Goal: Task Accomplishment & Management: Complete application form

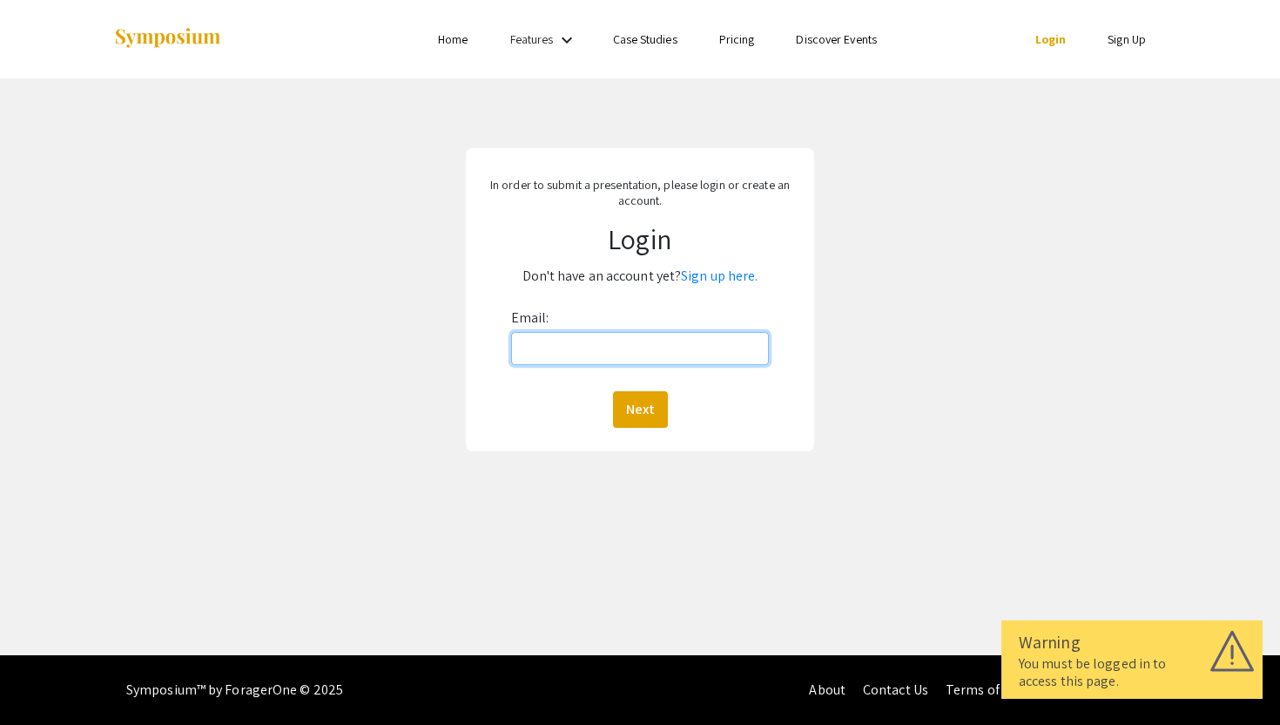
click at [584, 361] on input "Email:" at bounding box center [640, 348] width 259 height 33
type input "[EMAIL_ADDRESS][DOMAIN_NAME]"
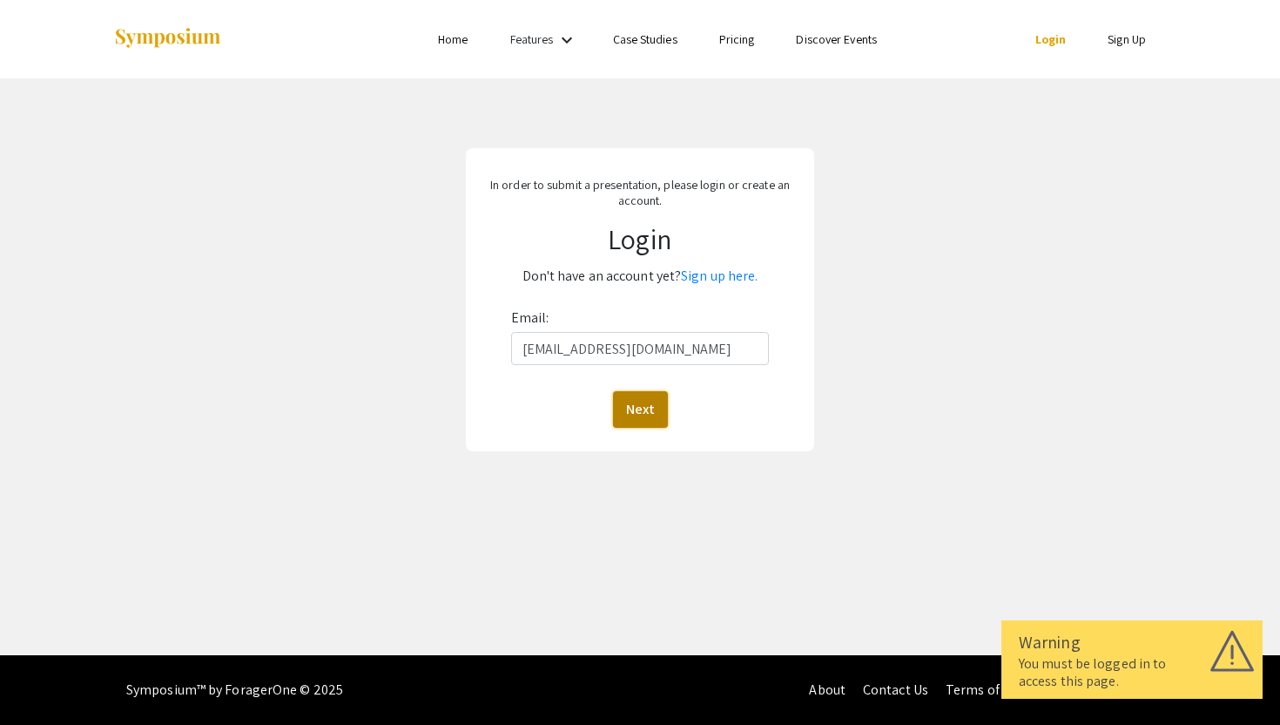
click at [648, 407] on button "Next" at bounding box center [640, 409] width 55 height 37
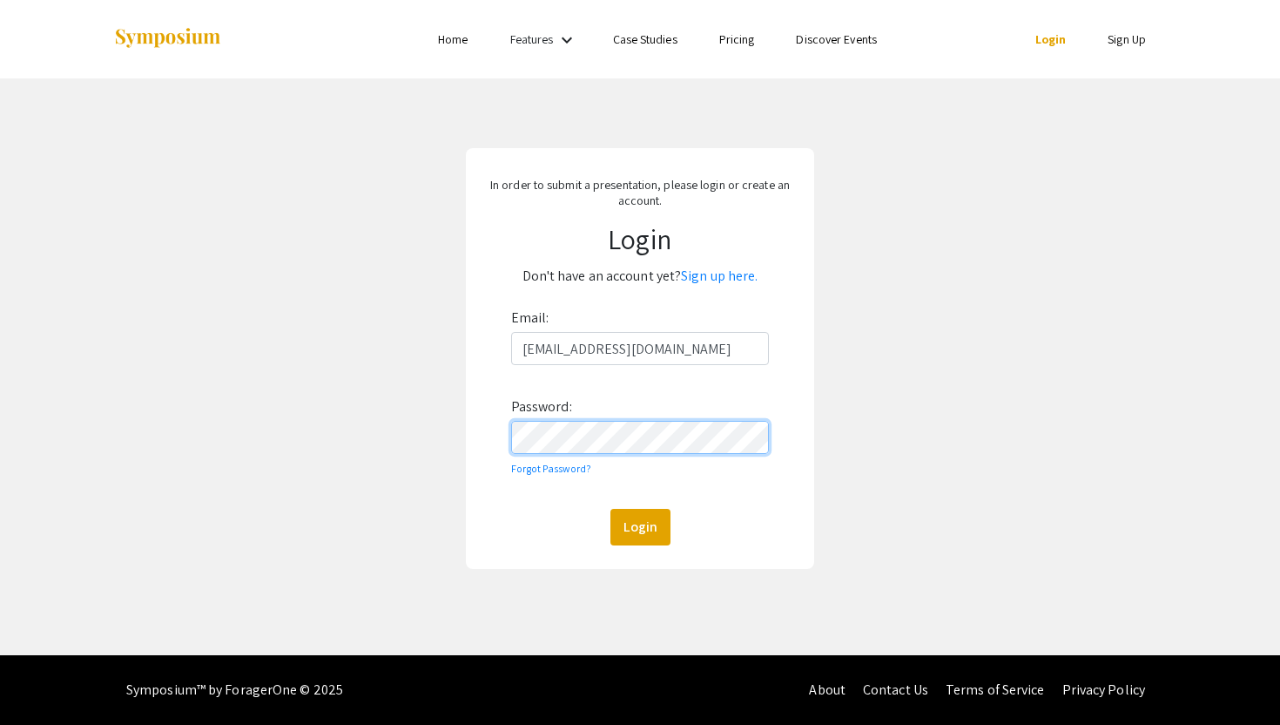
click at [611, 509] on button "Login" at bounding box center [641, 527] width 60 height 37
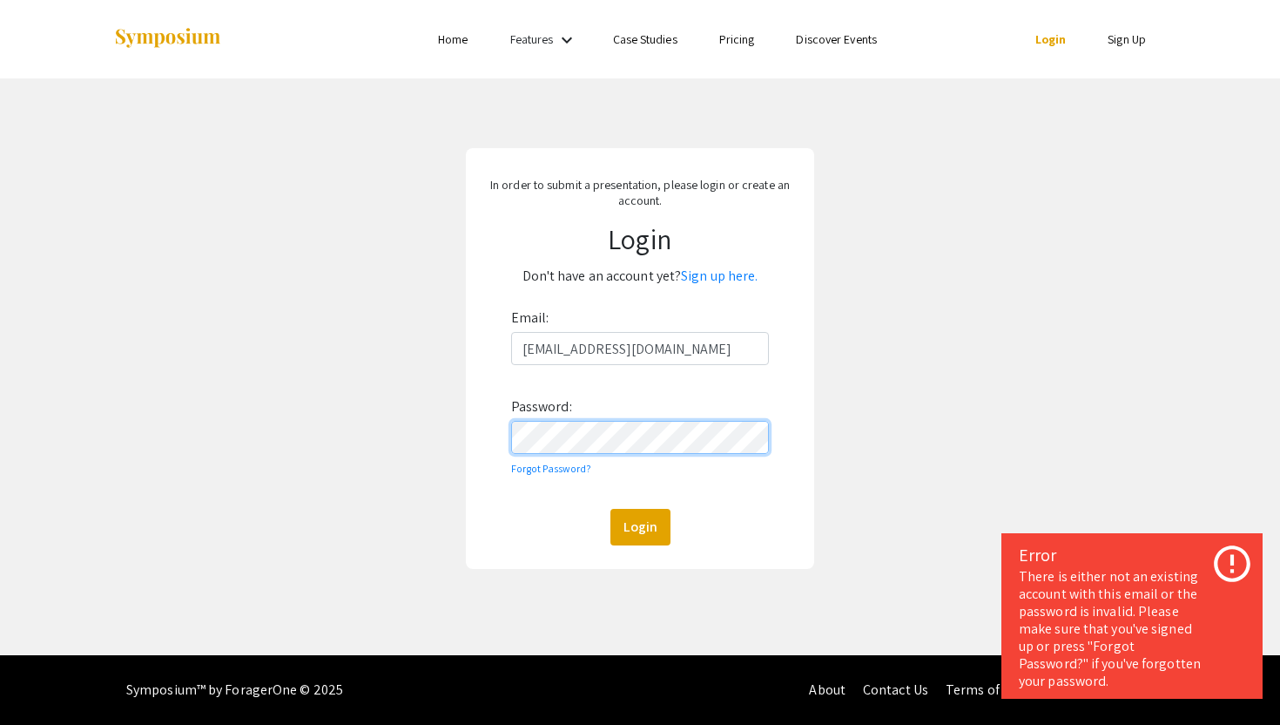
click at [479, 442] on form "Email: mds257@vols.utk.edu Password: Forgot Password? Login" at bounding box center [640, 424] width 323 height 241
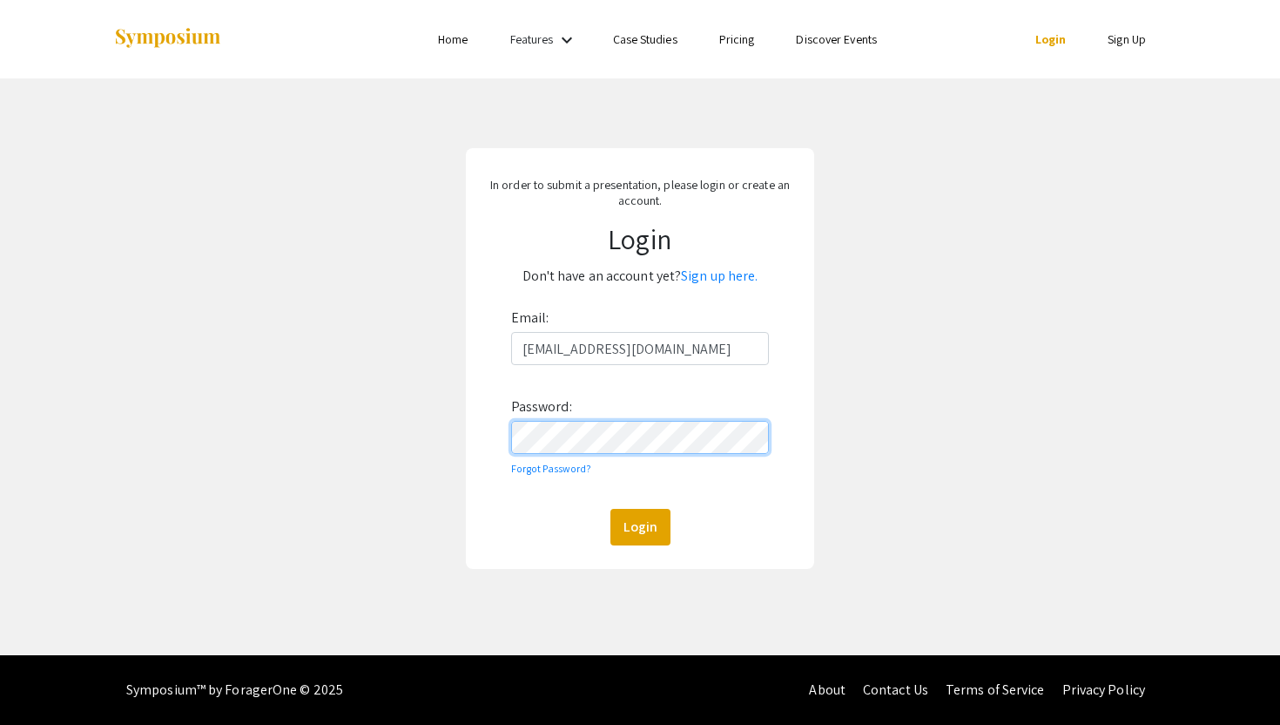
click at [611, 509] on button "Login" at bounding box center [641, 527] width 60 height 37
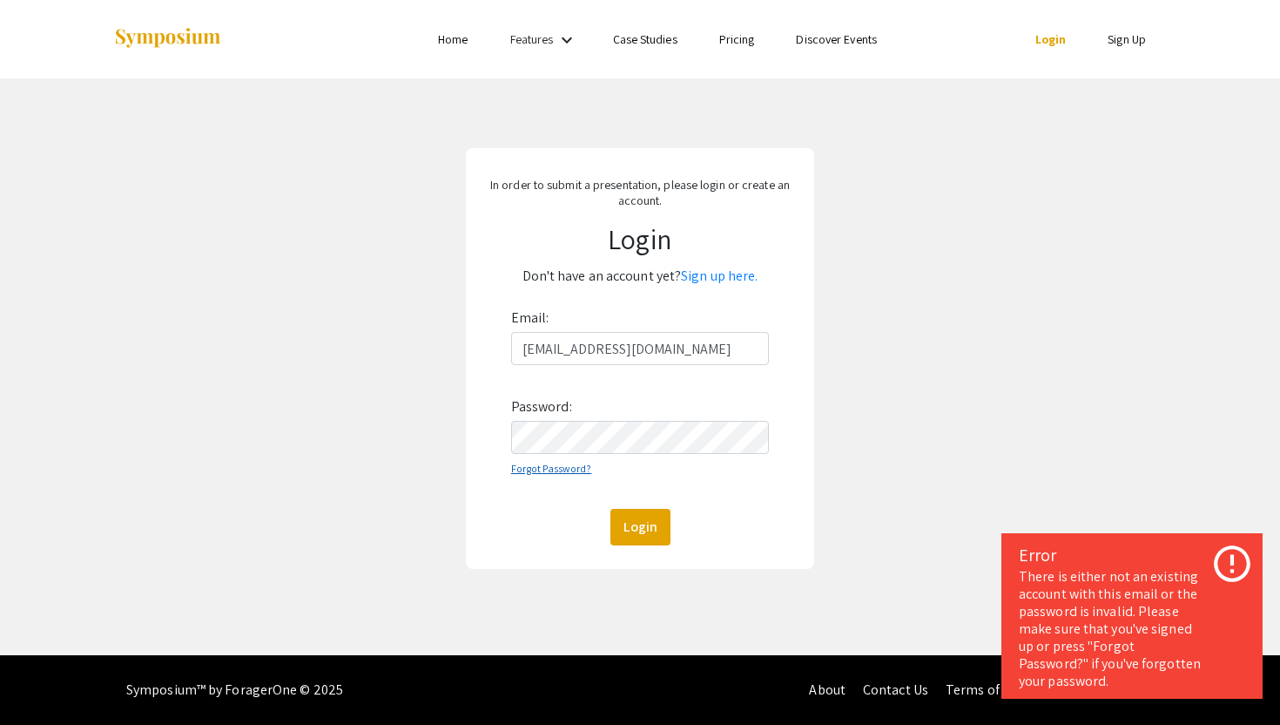
click at [560, 469] on link "Forgot Password?" at bounding box center [551, 468] width 81 height 13
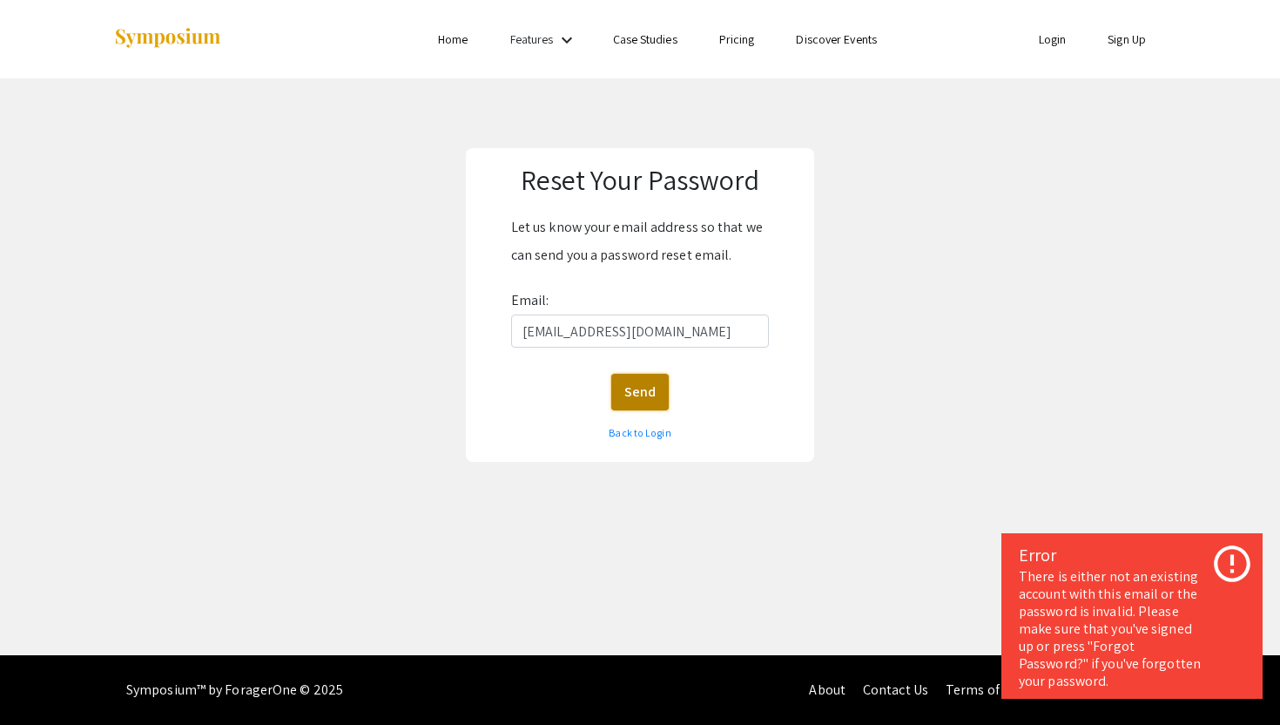
click at [637, 395] on button "Send" at bounding box center [639, 392] width 57 height 37
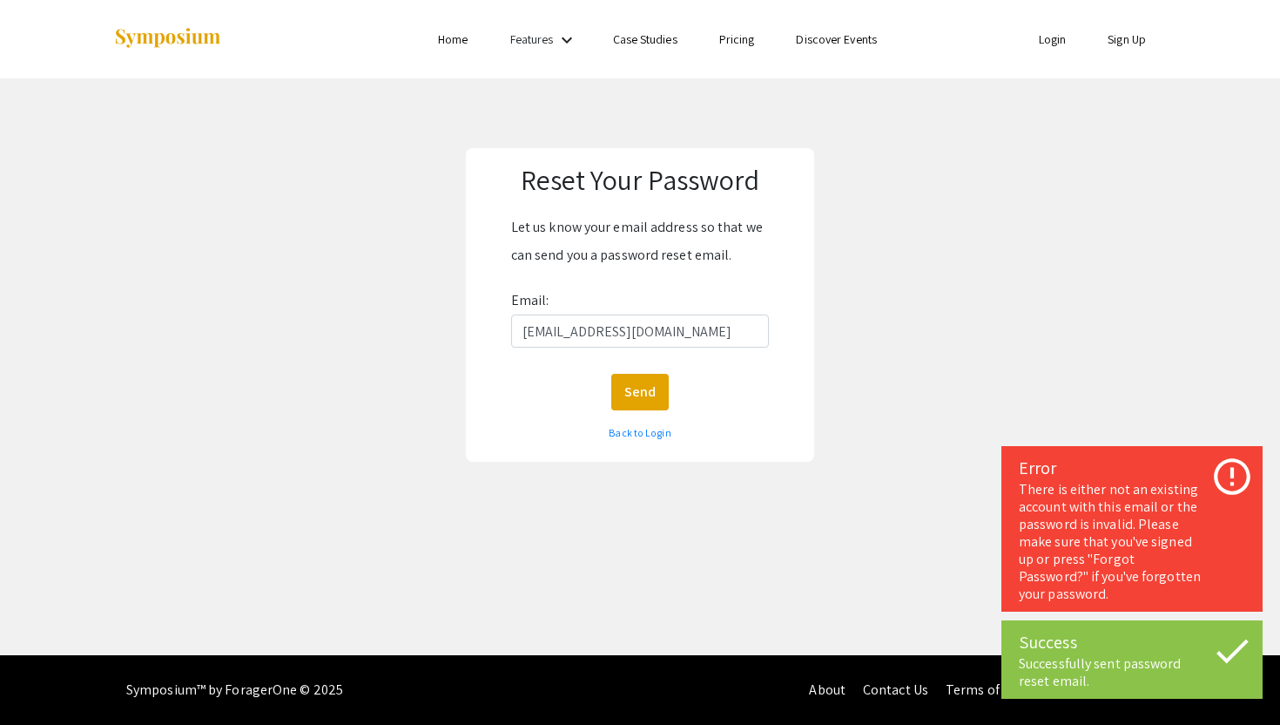
click at [1230, 476] on icon at bounding box center [1233, 477] width 44 height 44
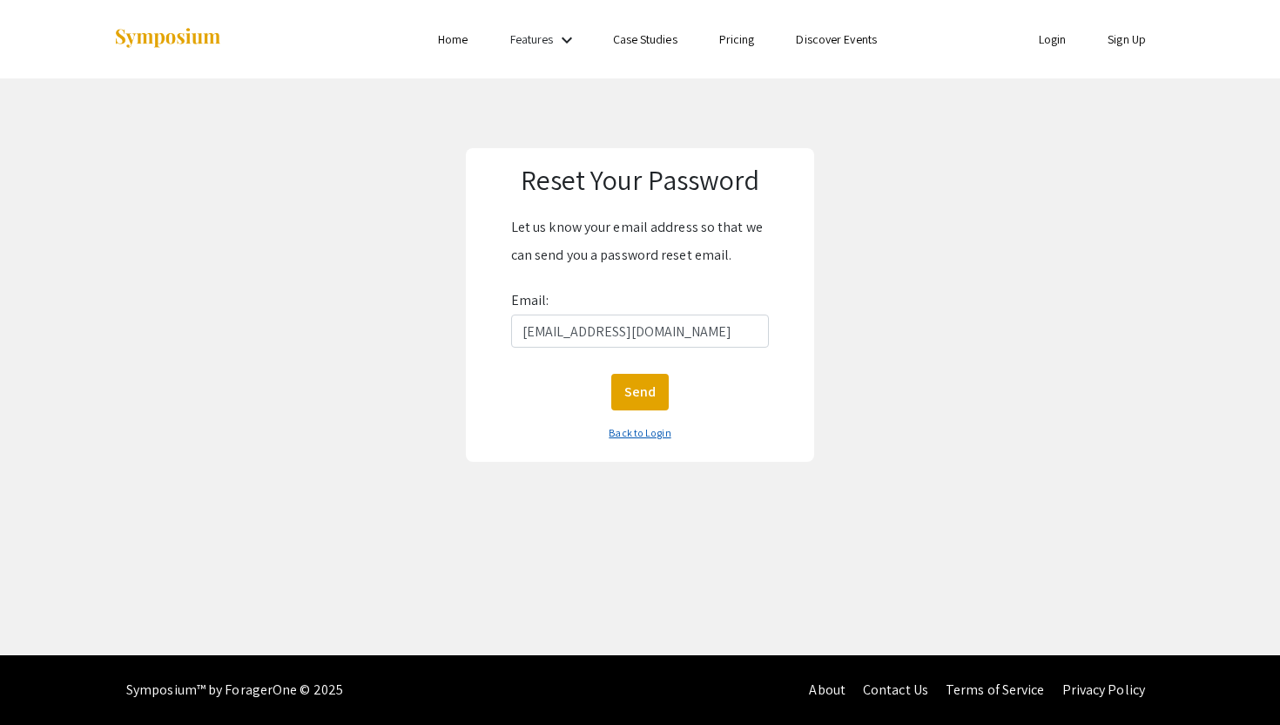
click at [652, 435] on link "Back to Login" at bounding box center [640, 432] width 62 height 13
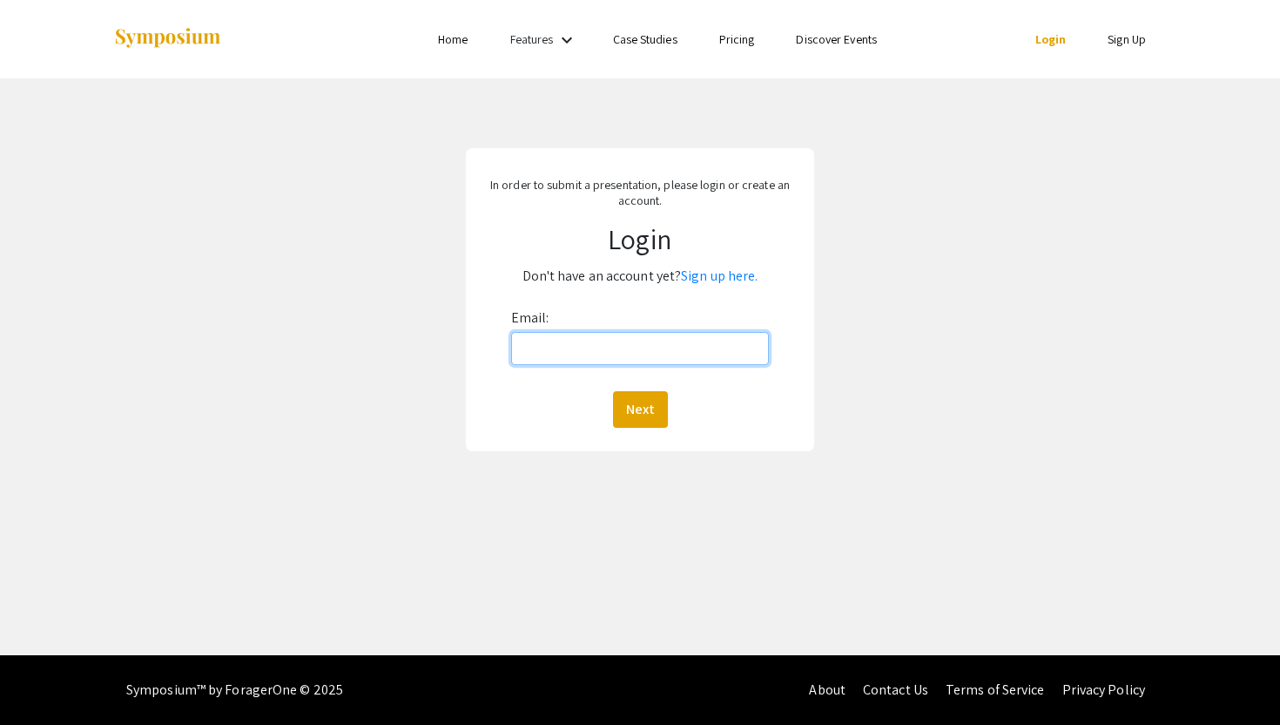
click at [648, 336] on input "Email:" at bounding box center [640, 348] width 259 height 33
type input "mds257@vols.utk.edu"
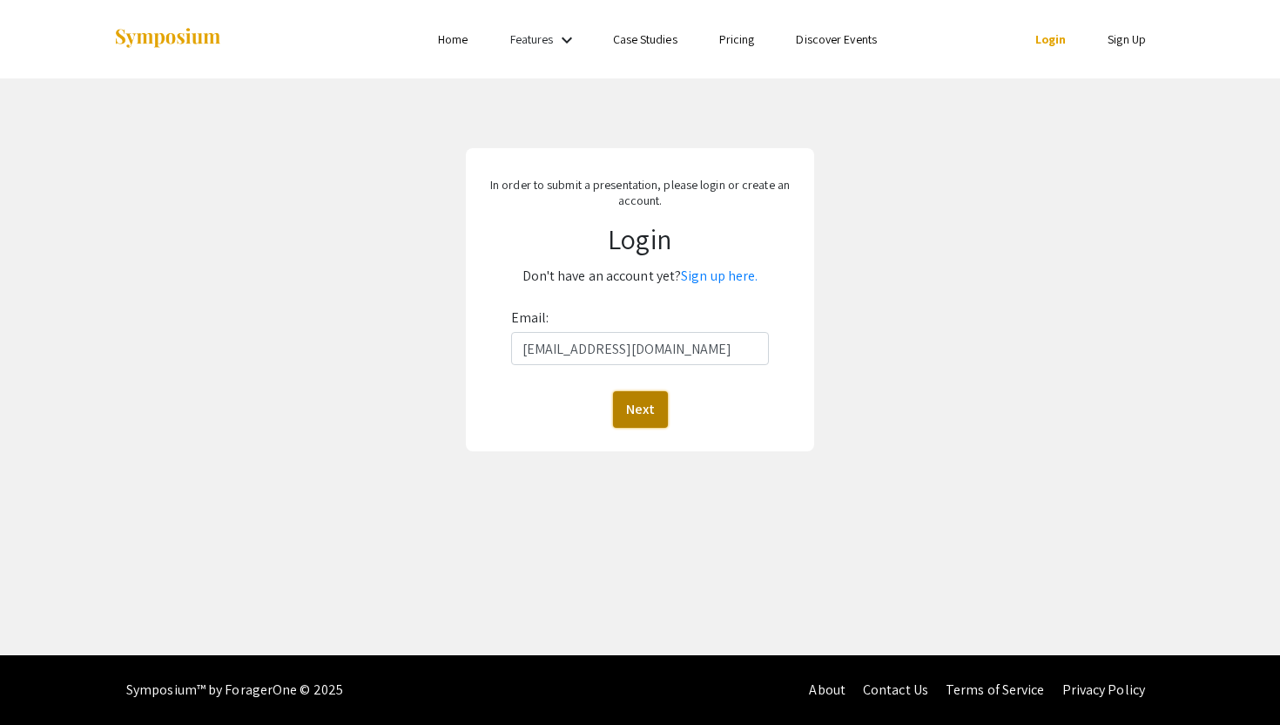
click at [659, 395] on button "Next" at bounding box center [640, 409] width 55 height 37
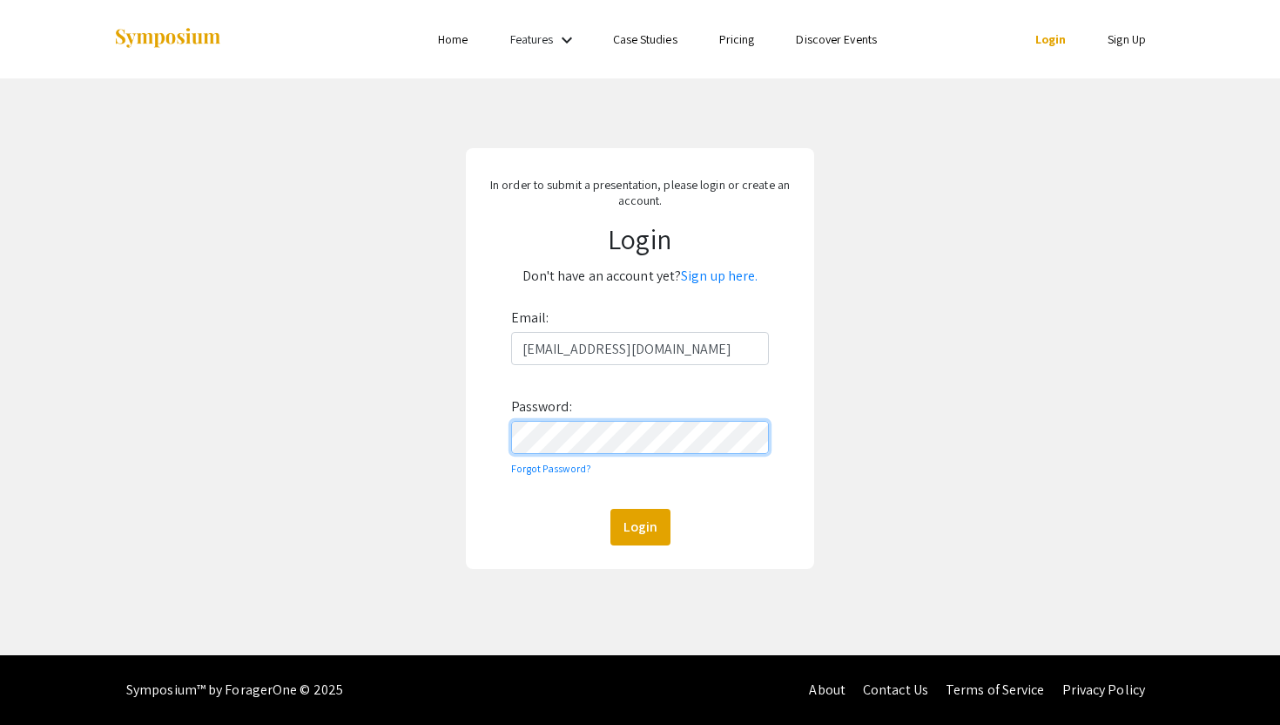
click at [611, 509] on button "Login" at bounding box center [641, 527] width 60 height 37
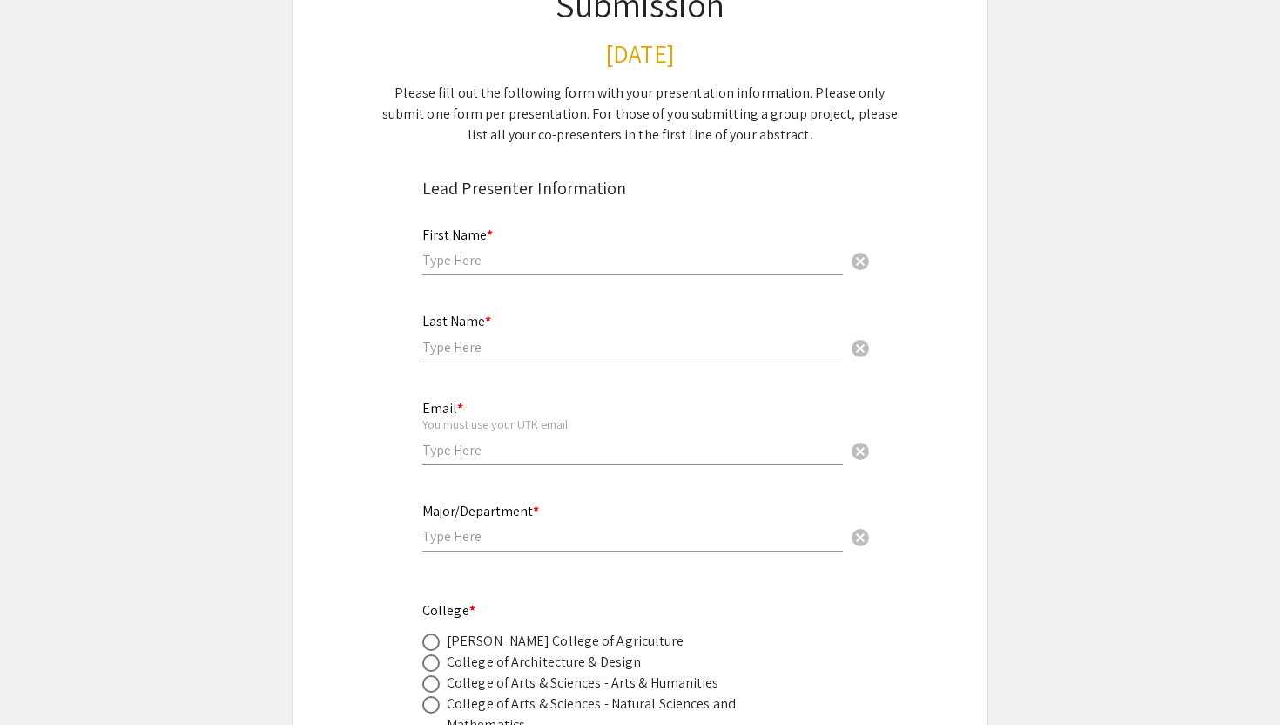
scroll to position [202, 0]
click at [542, 252] on input "text" at bounding box center [632, 259] width 421 height 18
type input "Taylor"
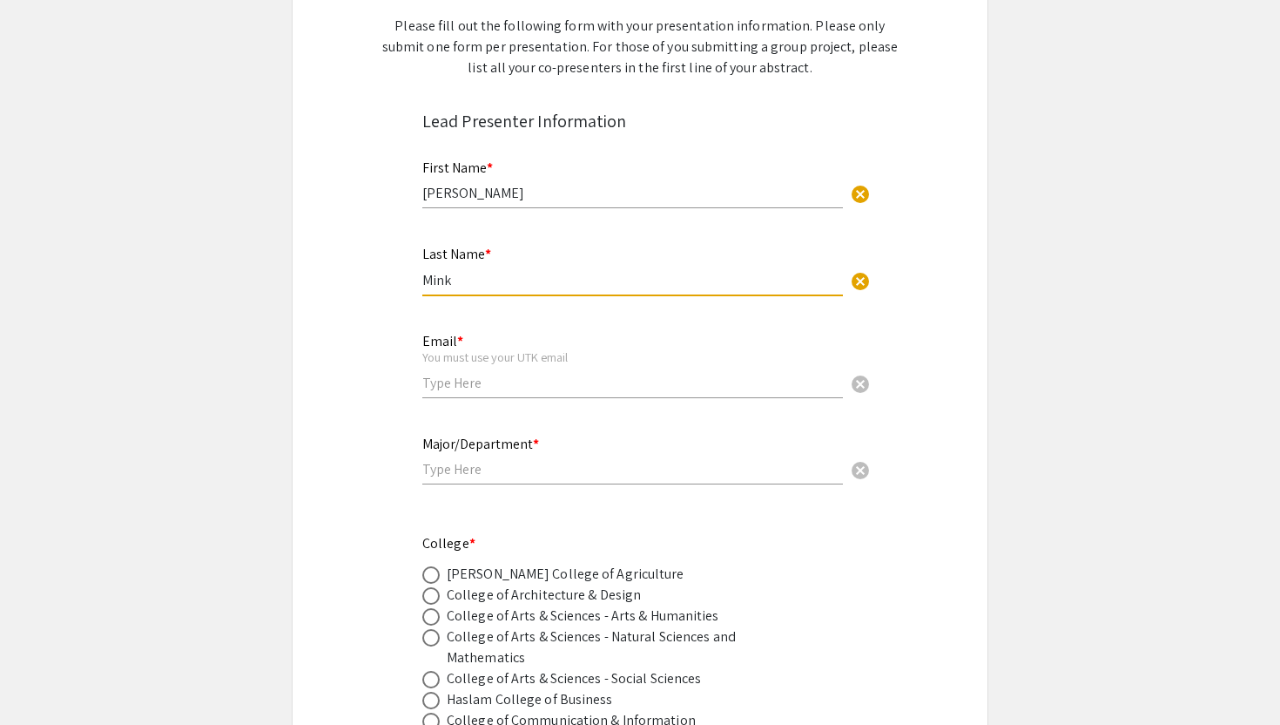
scroll to position [272, 0]
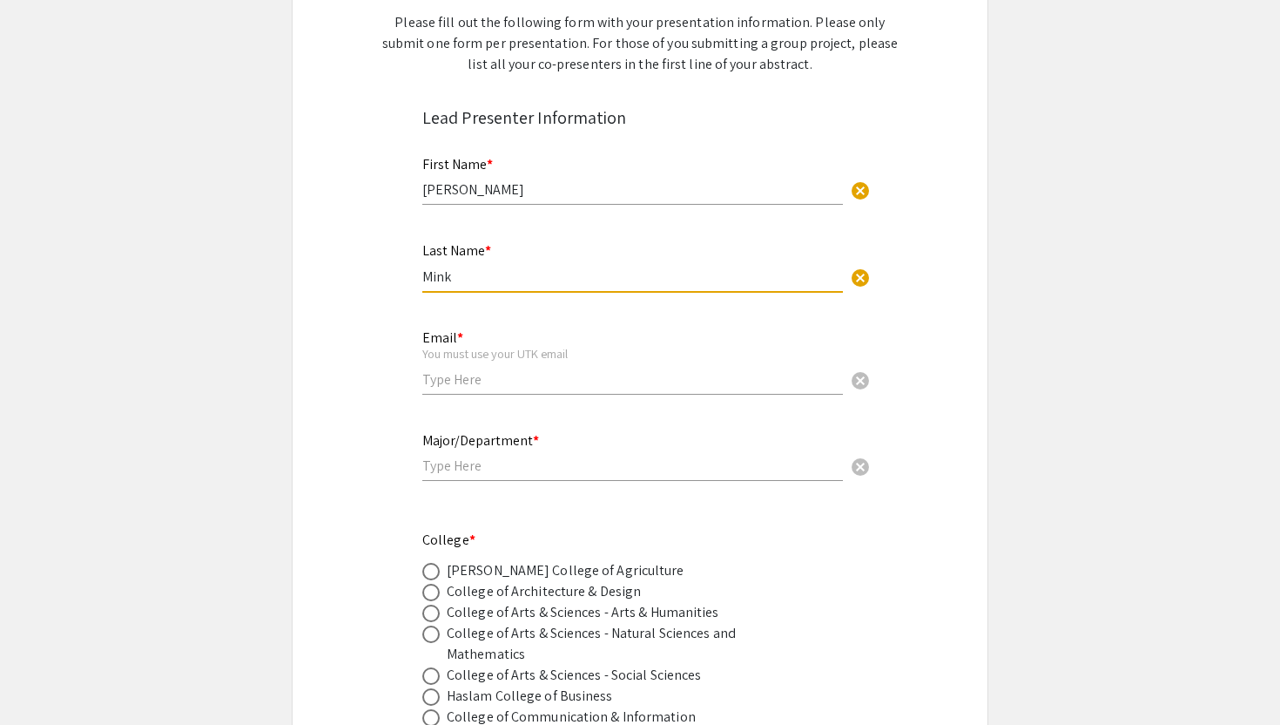
type input "Mink"
click at [523, 379] on input "email" at bounding box center [632, 379] width 421 height 18
type input "mds257@vols.utk.edu"
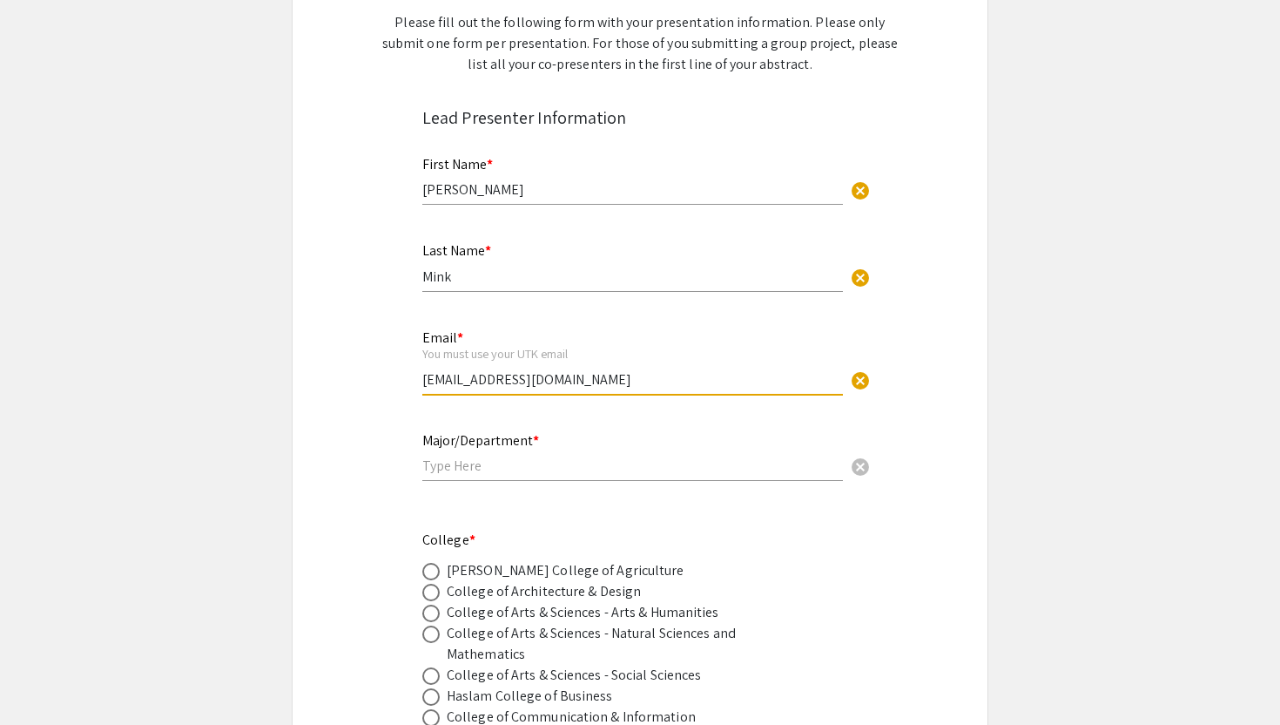
click at [546, 465] on input "text" at bounding box center [632, 465] width 421 height 18
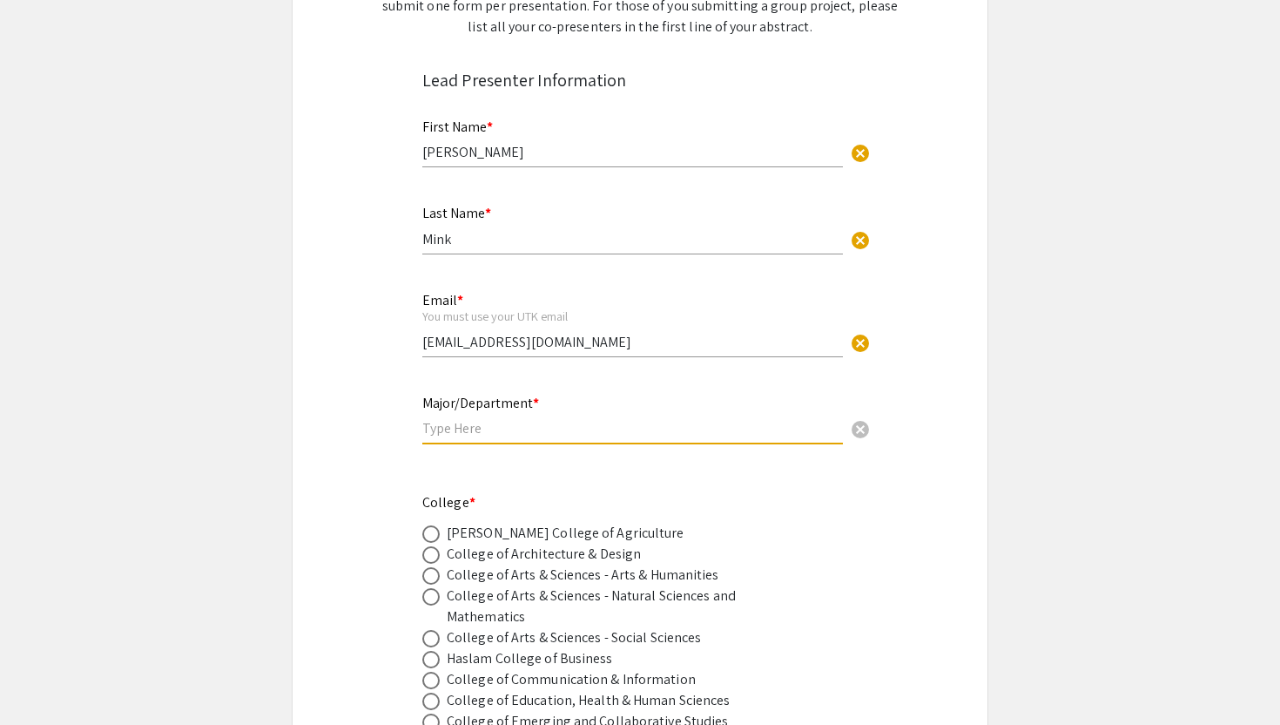
scroll to position [310, 0]
type input "Kinesiology/ Kinesiology, Recreation, & Sports Science"
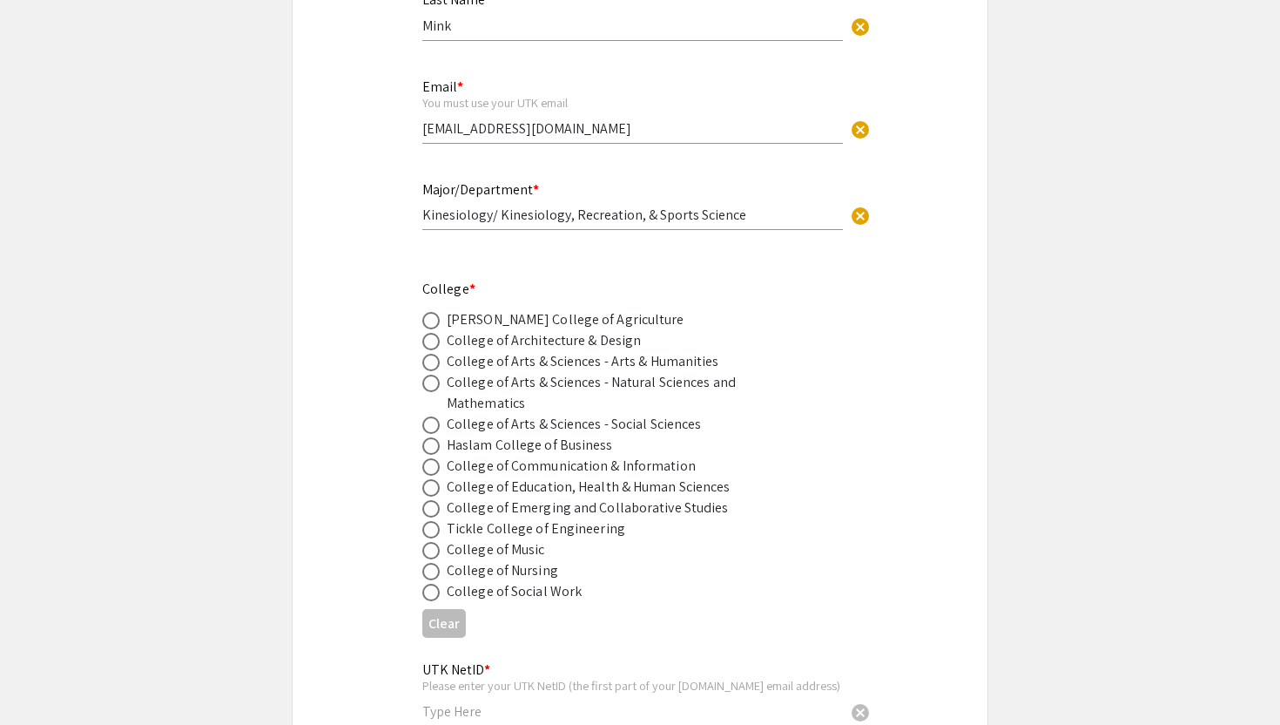
scroll to position [524, 0]
click at [577, 495] on div "College of Education, Health & Human Sciences" at bounding box center [589, 485] width 284 height 21
click at [533, 485] on div "College of Education, Health & Human Sciences" at bounding box center [589, 485] width 284 height 21
click at [428, 492] on span at bounding box center [430, 485] width 17 height 17
click at [428, 492] on input "radio" at bounding box center [430, 485] width 17 height 17
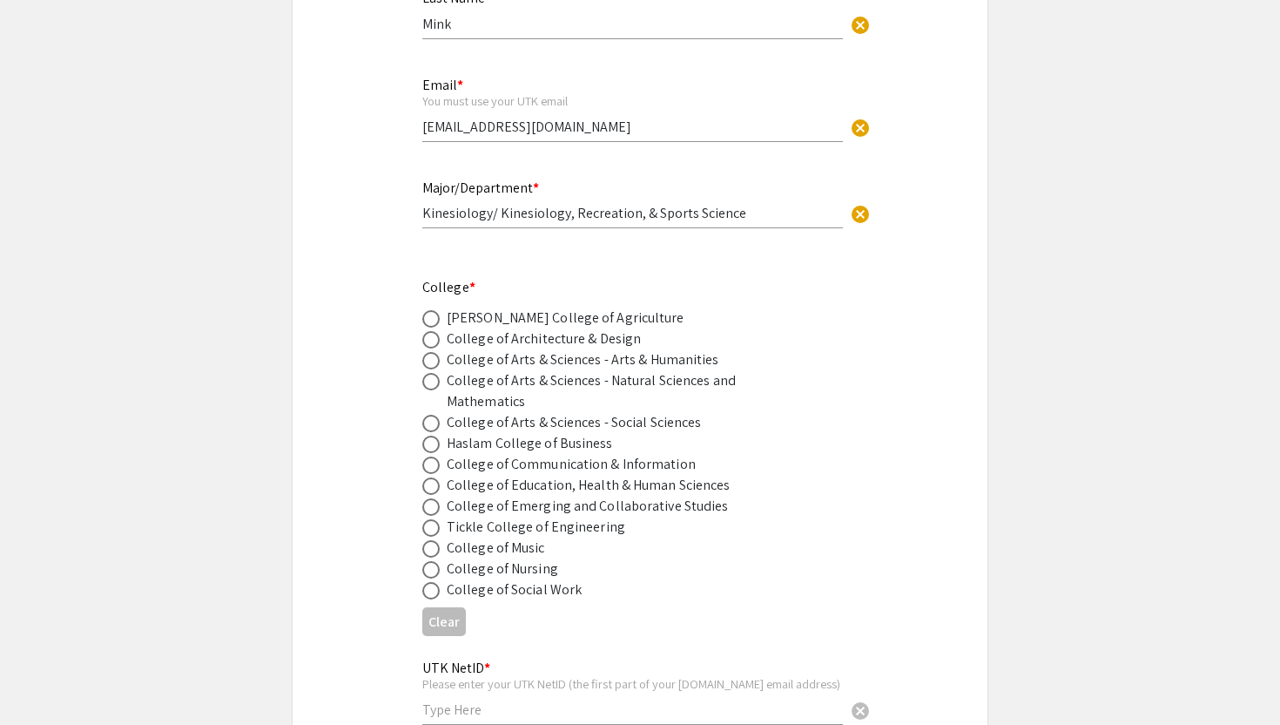
radio input "true"
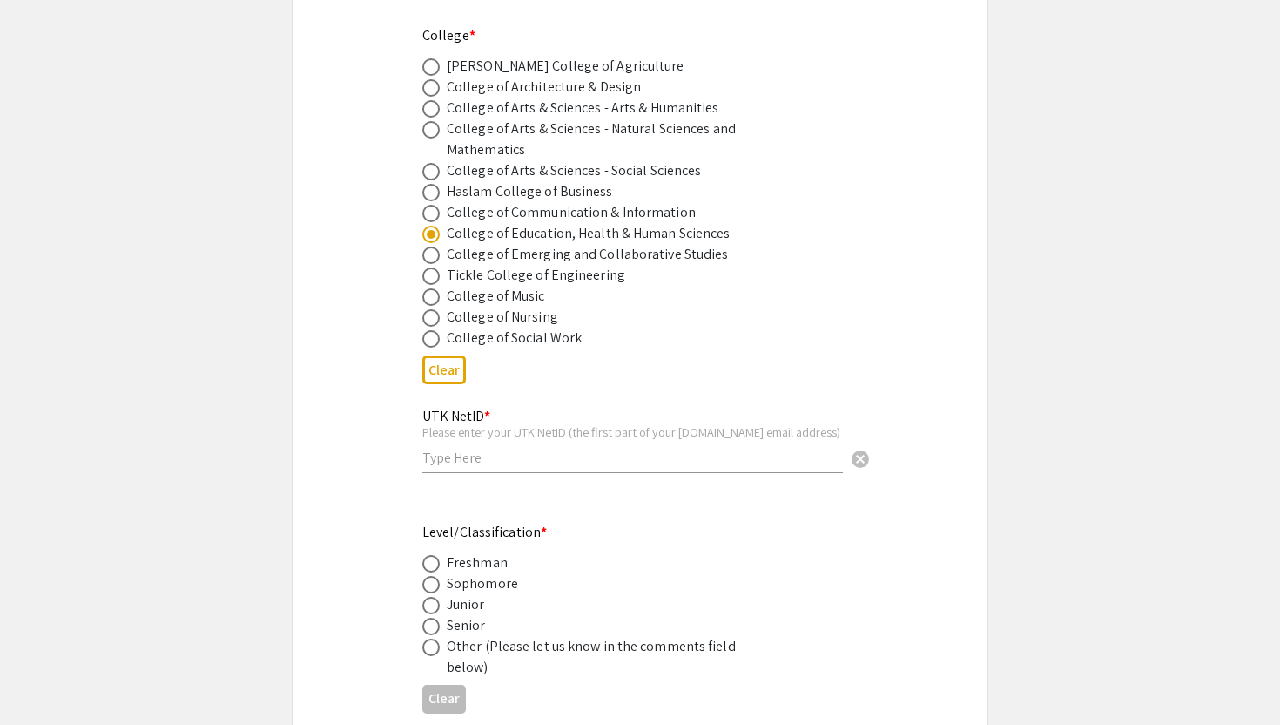
scroll to position [793, 0]
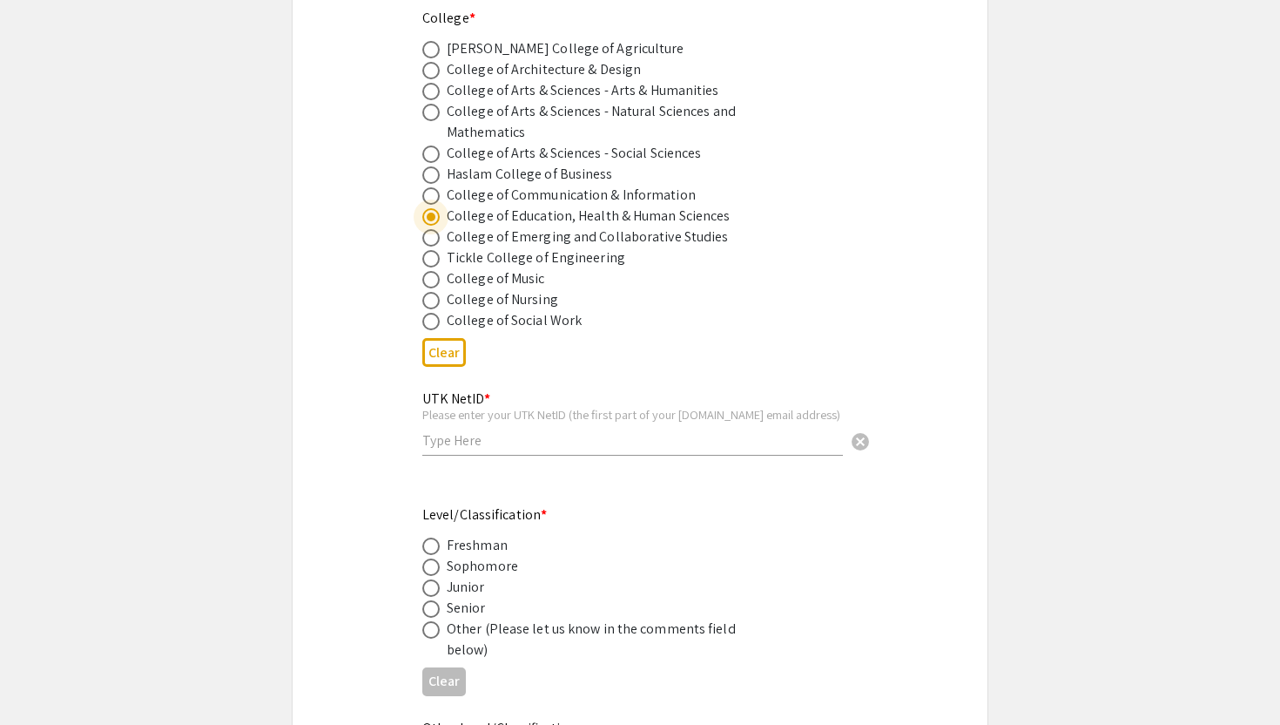
click at [465, 459] on div "UTK NetID * Please enter your UTK NetID (the first part of your vols.utk.edu em…" at bounding box center [632, 423] width 421 height 98
click at [486, 441] on input "text" at bounding box center [632, 440] width 421 height 18
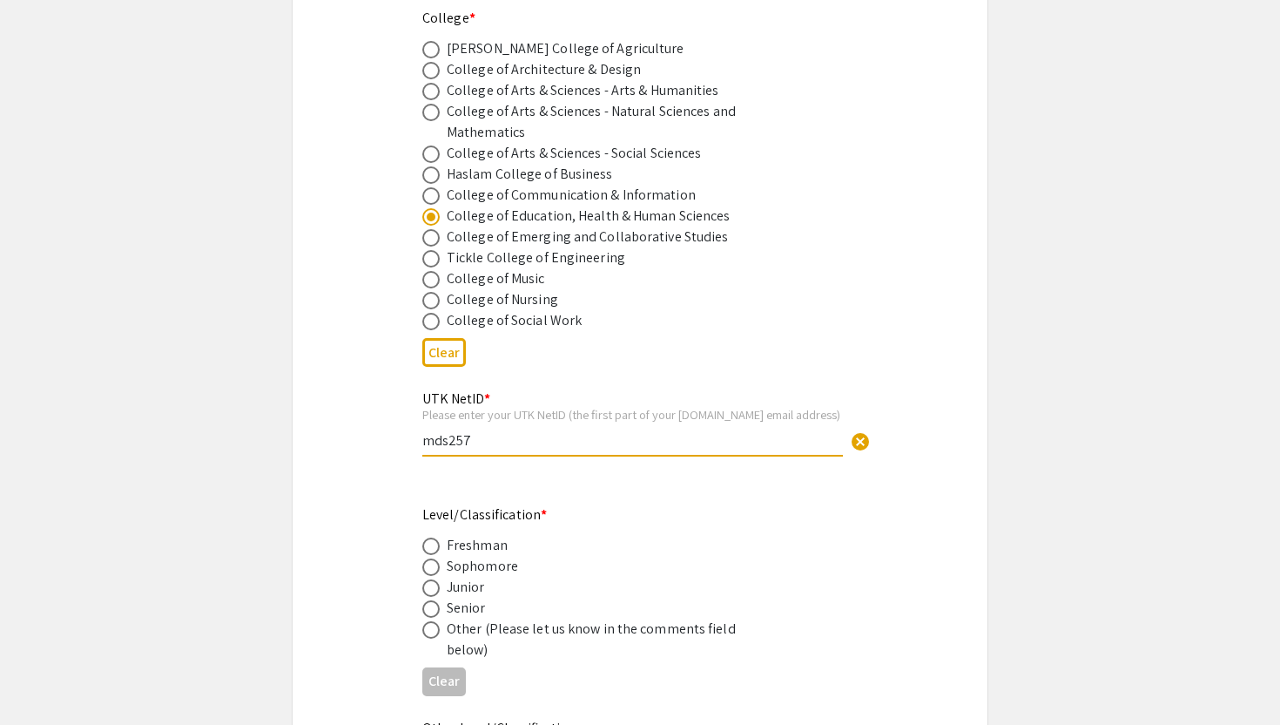
scroll to position [880, 0]
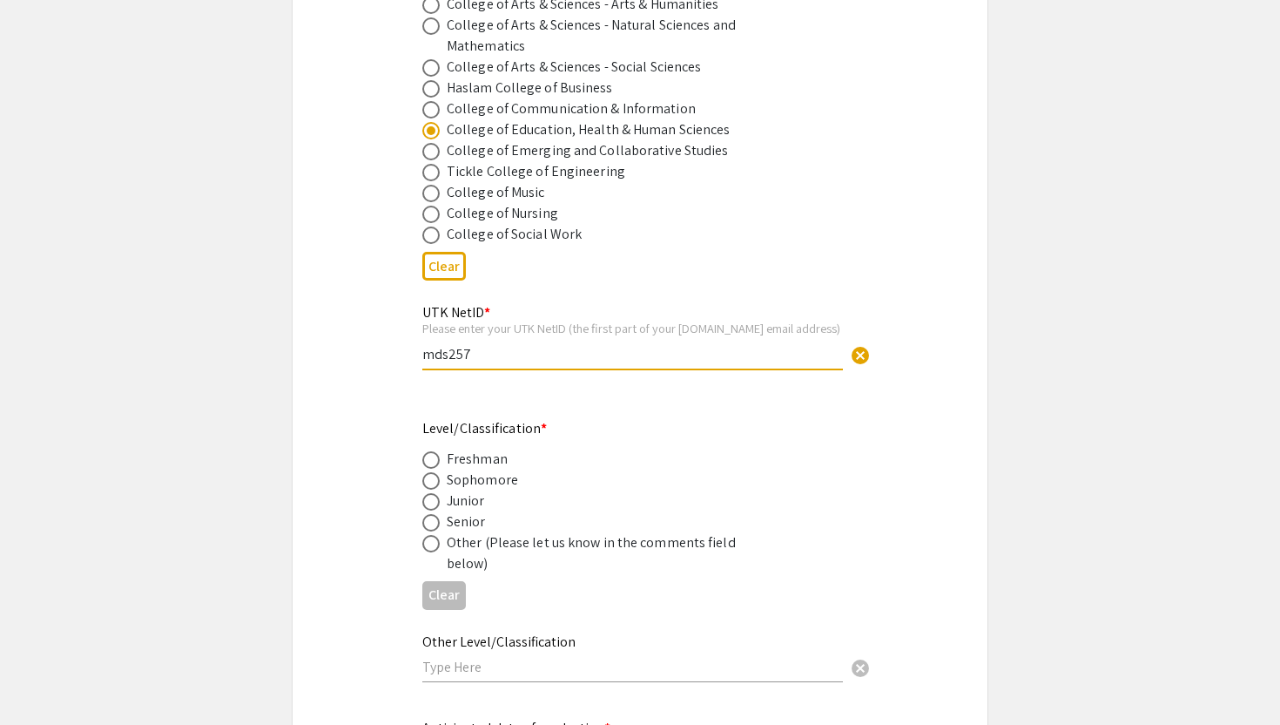
type input "mds257"
click at [469, 525] on div "Senior" at bounding box center [466, 521] width 39 height 21
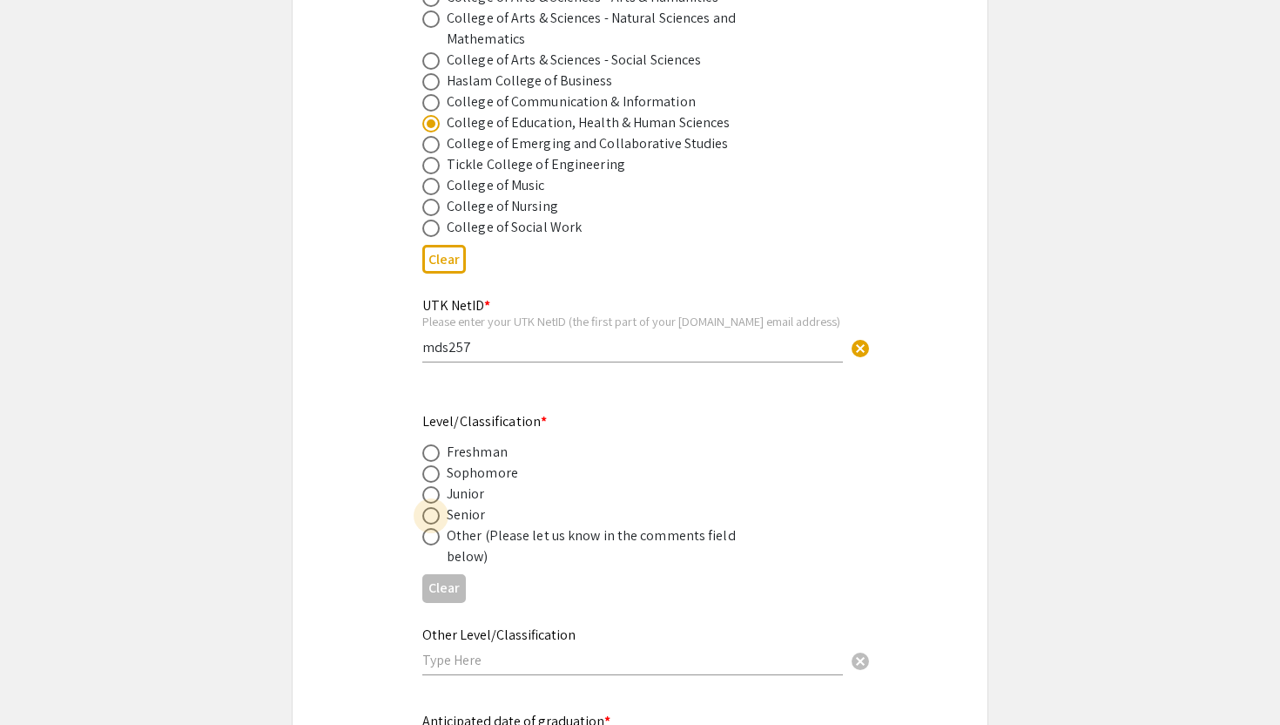
click at [435, 521] on span at bounding box center [430, 515] width 17 height 17
click at [435, 521] on input "radio" at bounding box center [430, 515] width 17 height 17
radio input "true"
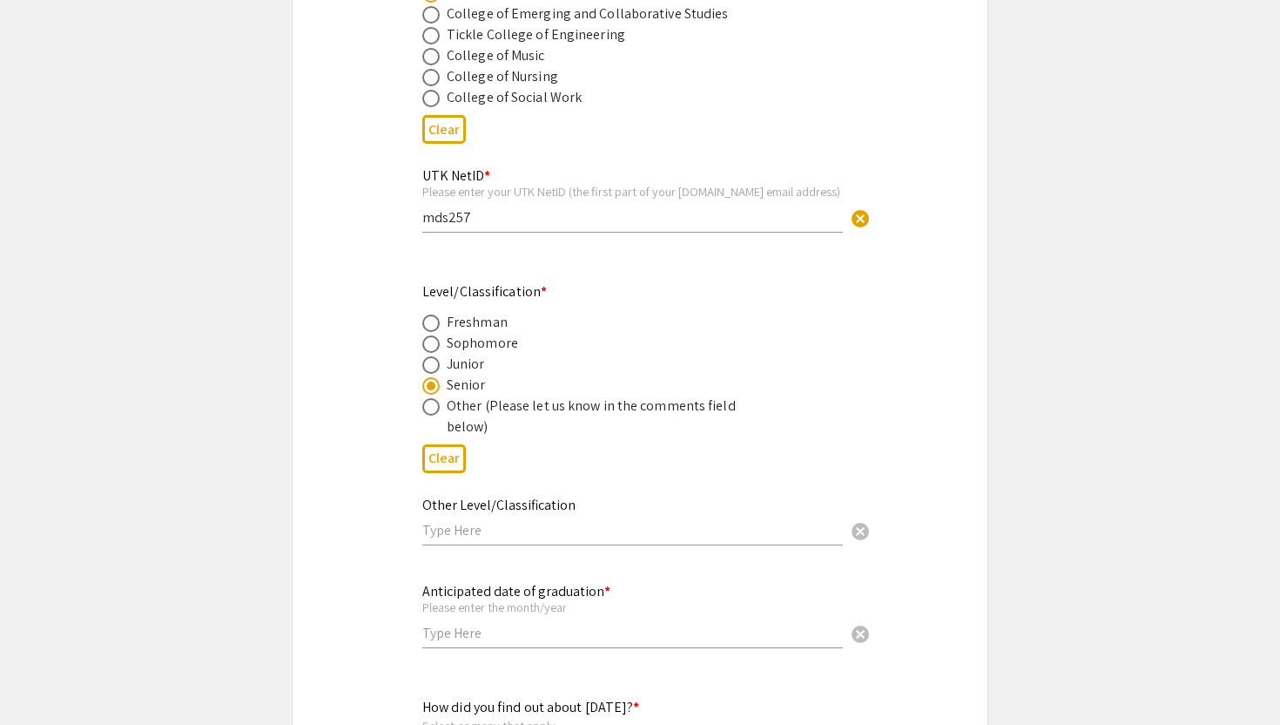
scroll to position [1040, 0]
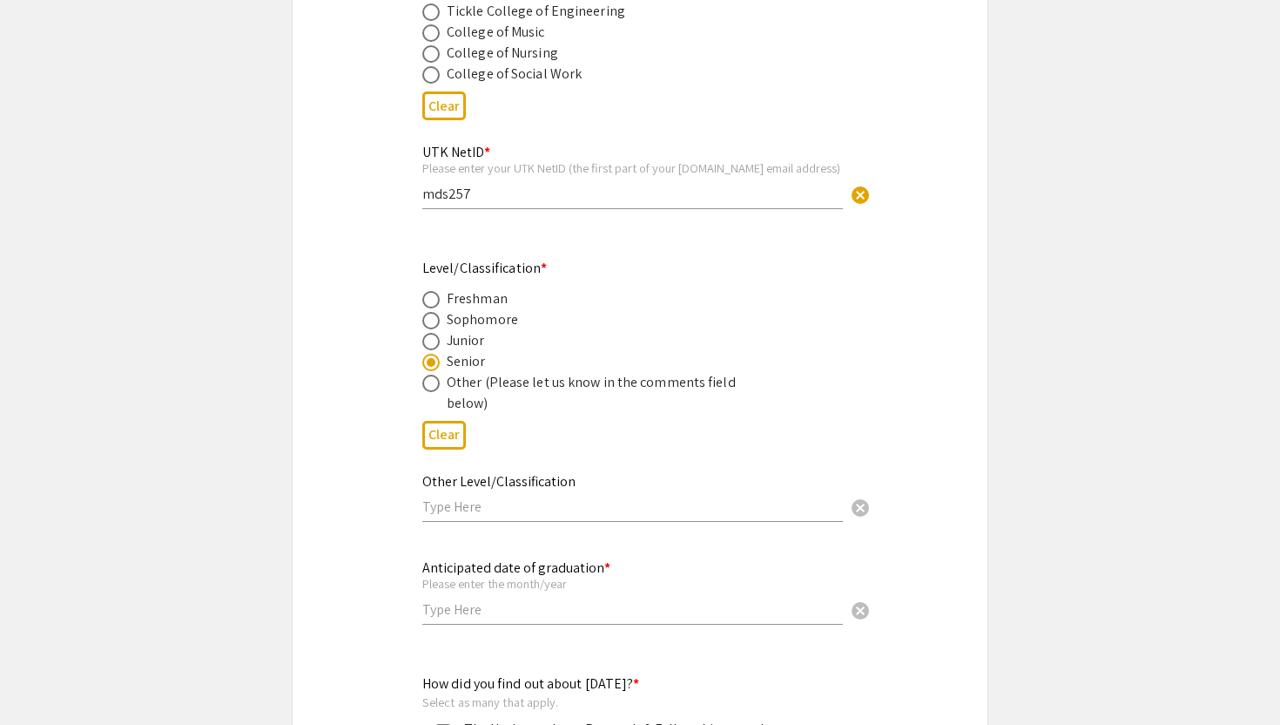
click at [461, 521] on div "Other Level/Classification cancel" at bounding box center [632, 489] width 421 height 66
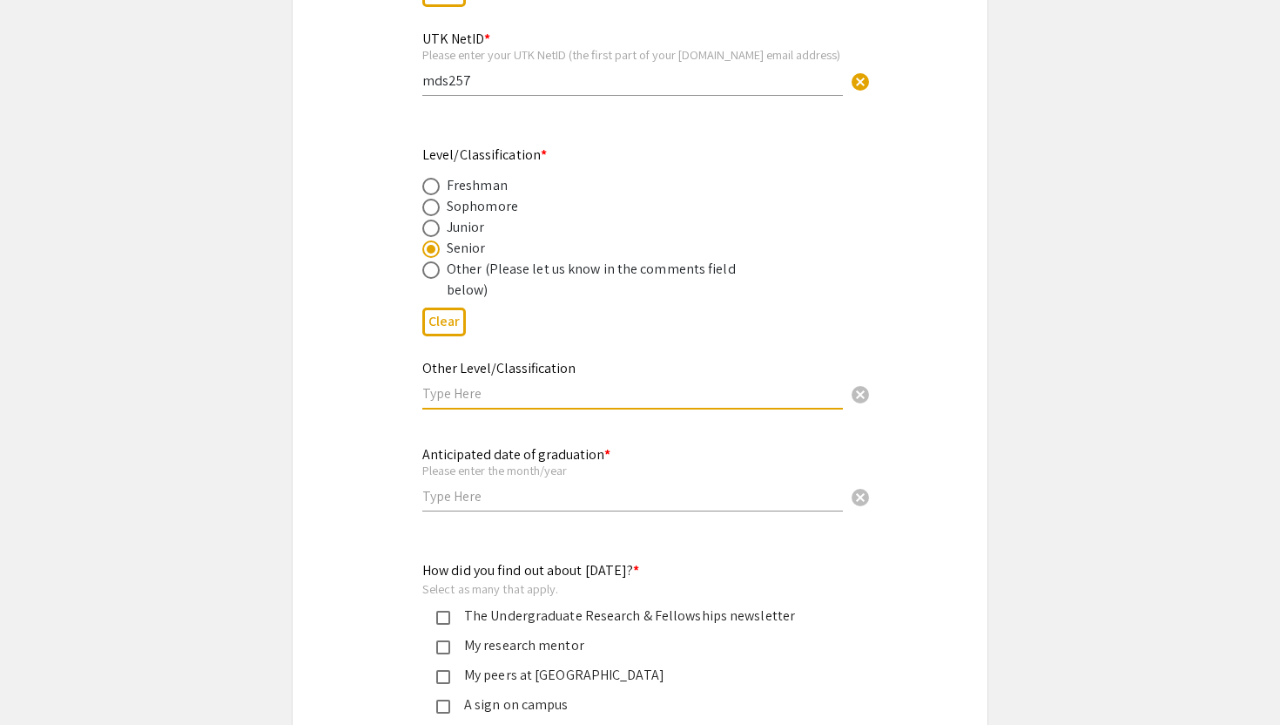
scroll to position [1172, 0]
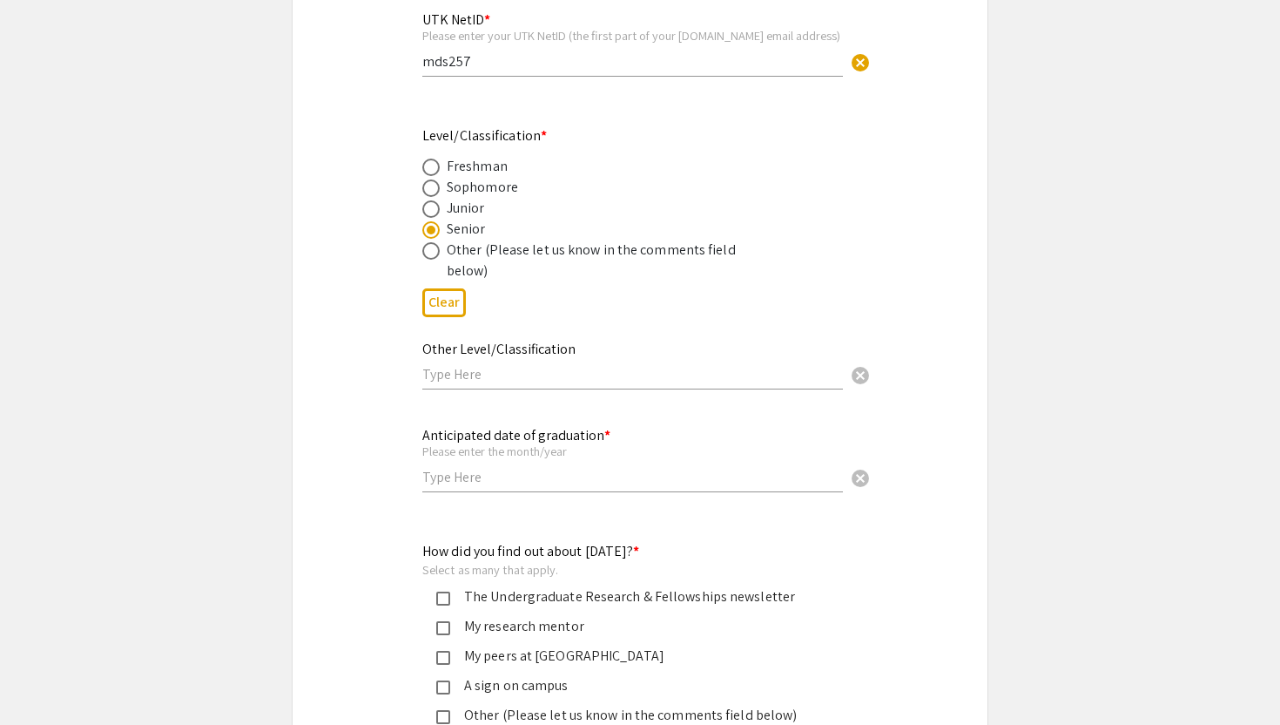
click at [479, 491] on div "Anticipated date of graduation * Please enter the month/year cancel" at bounding box center [632, 450] width 421 height 81
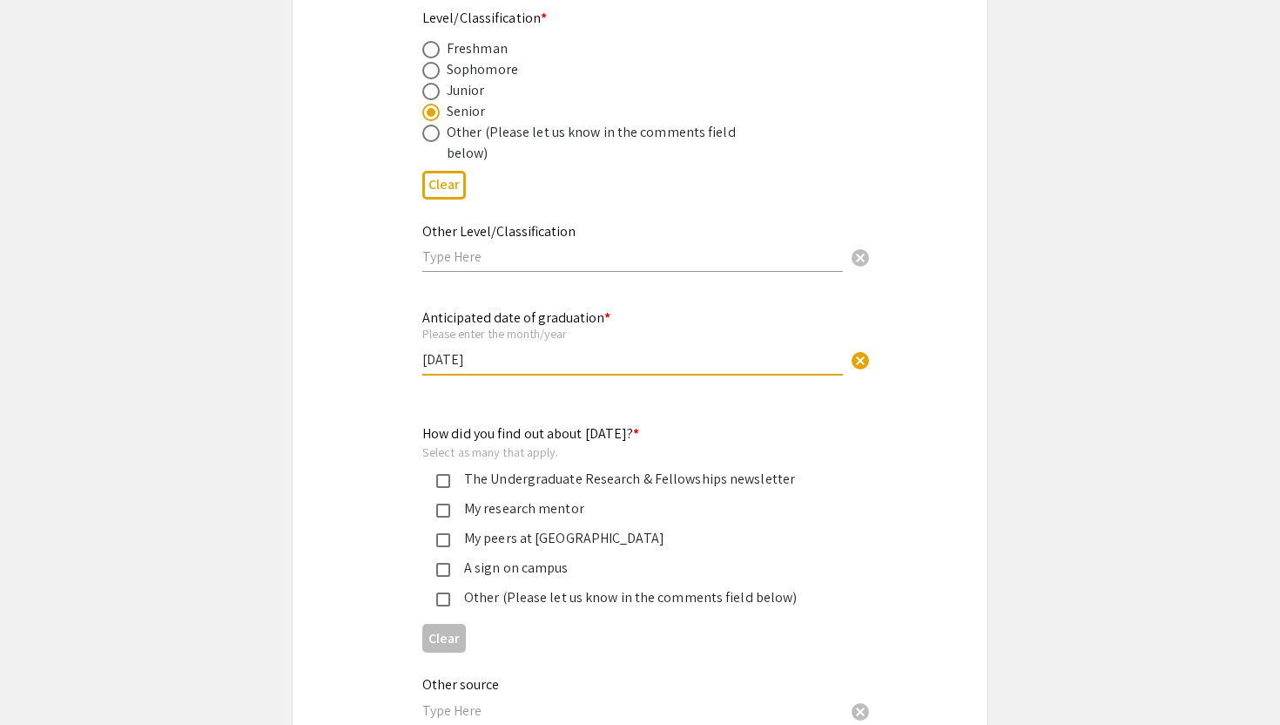
scroll to position [1351, 0]
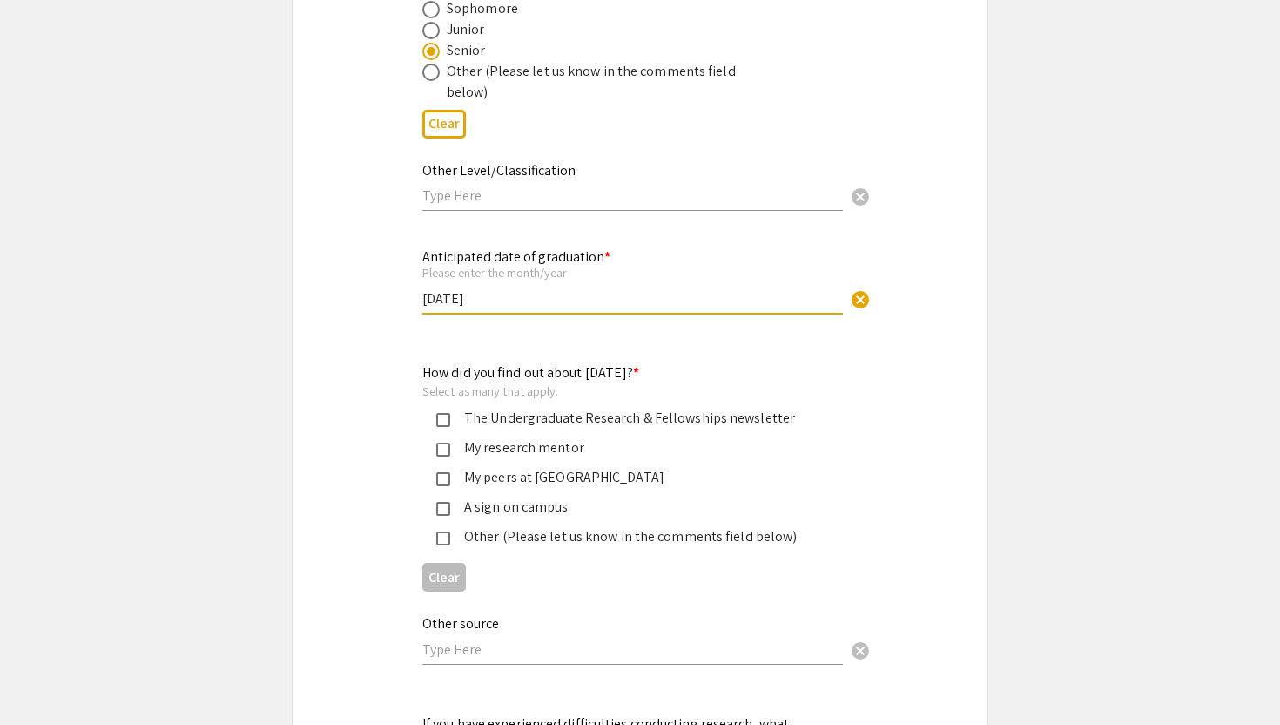
type input "December 2026"
click at [523, 429] on div "The Undergraduate Research & Fellowships newsletter" at bounding box center [633, 418] width 366 height 21
click at [439, 454] on mat-pseudo-checkbox at bounding box center [443, 449] width 14 height 14
click at [443, 483] on mat-pseudo-checkbox at bounding box center [443, 479] width 14 height 14
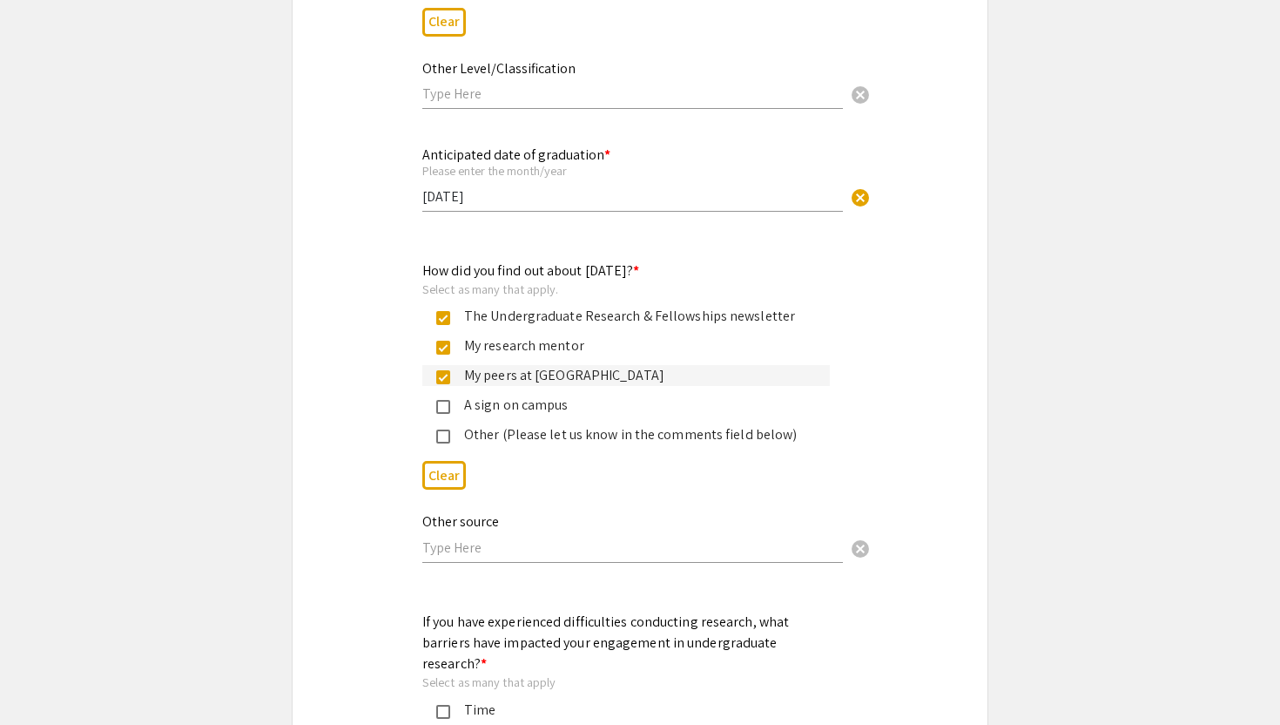
scroll to position [1544, 0]
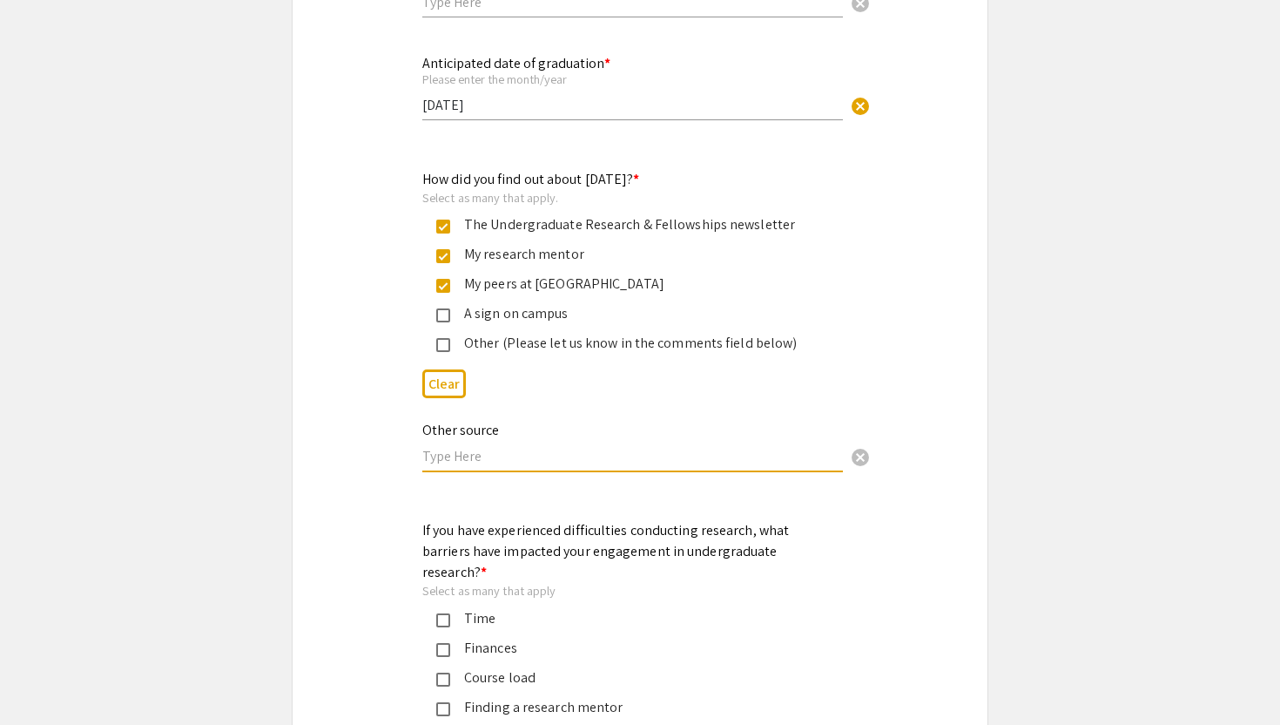
click at [527, 463] on input "text" at bounding box center [632, 456] width 421 height 18
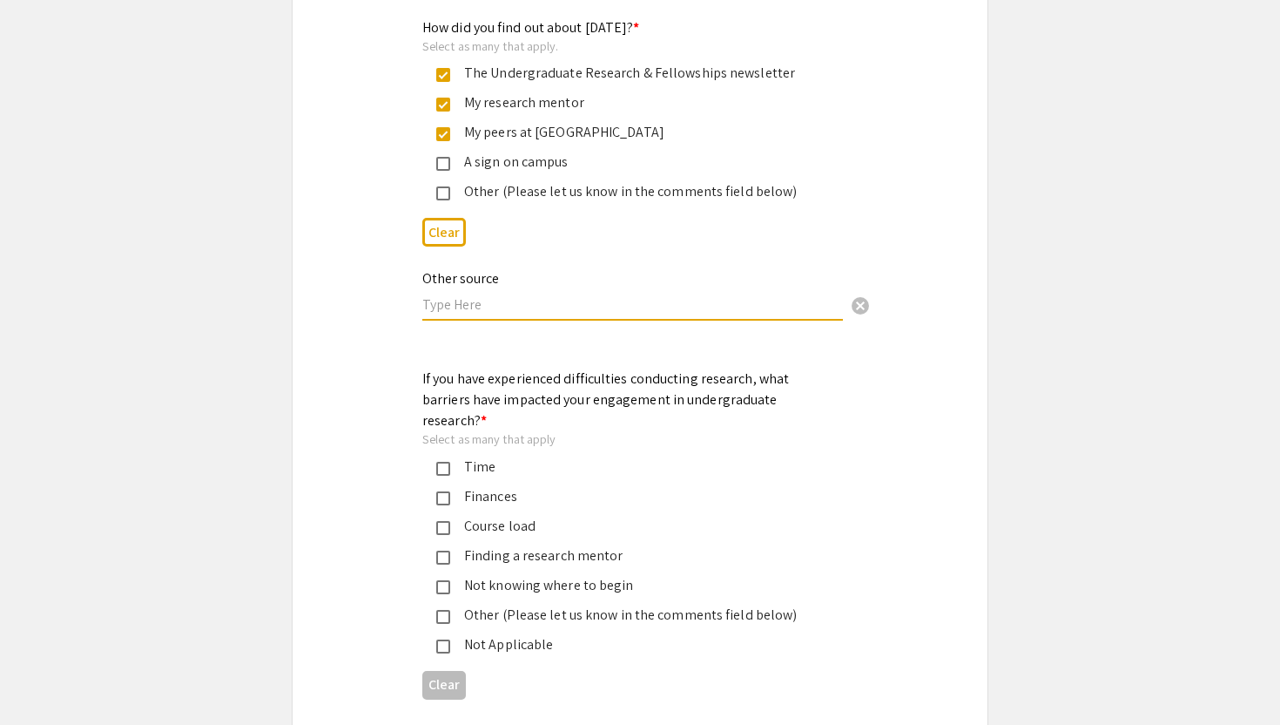
scroll to position [1731, 0]
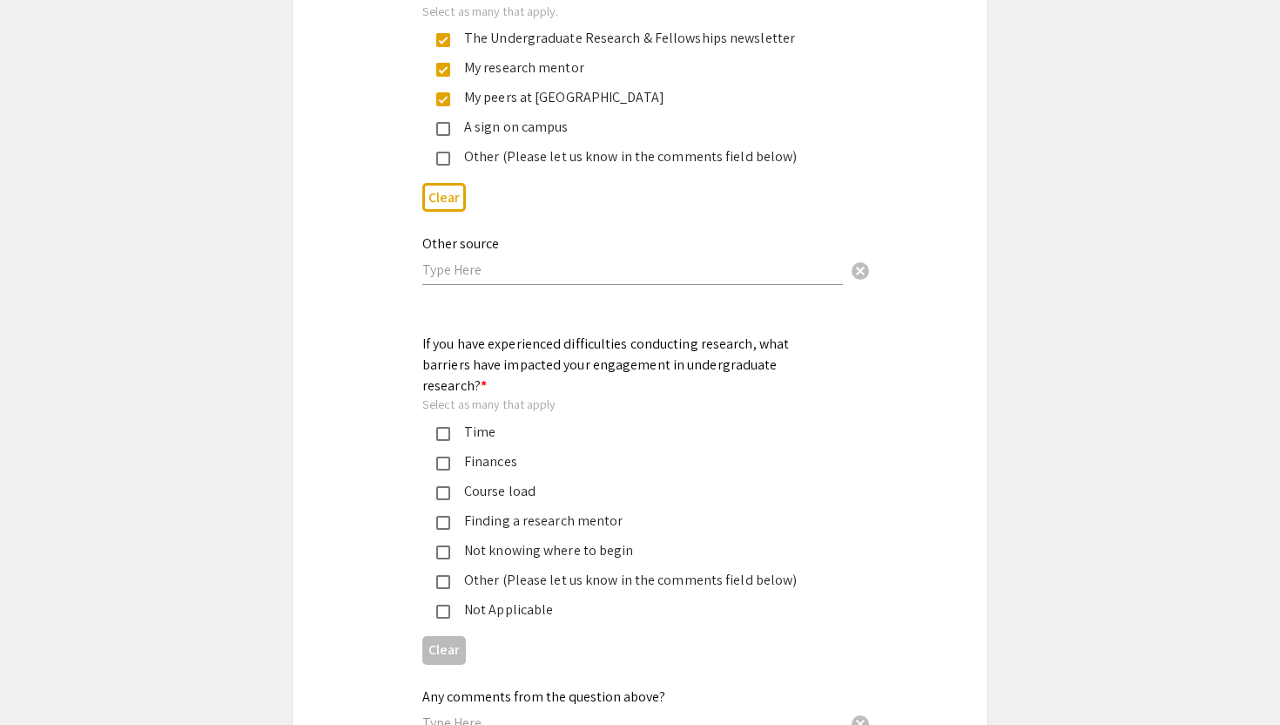
click at [436, 427] on mat-pseudo-checkbox at bounding box center [443, 434] width 14 height 14
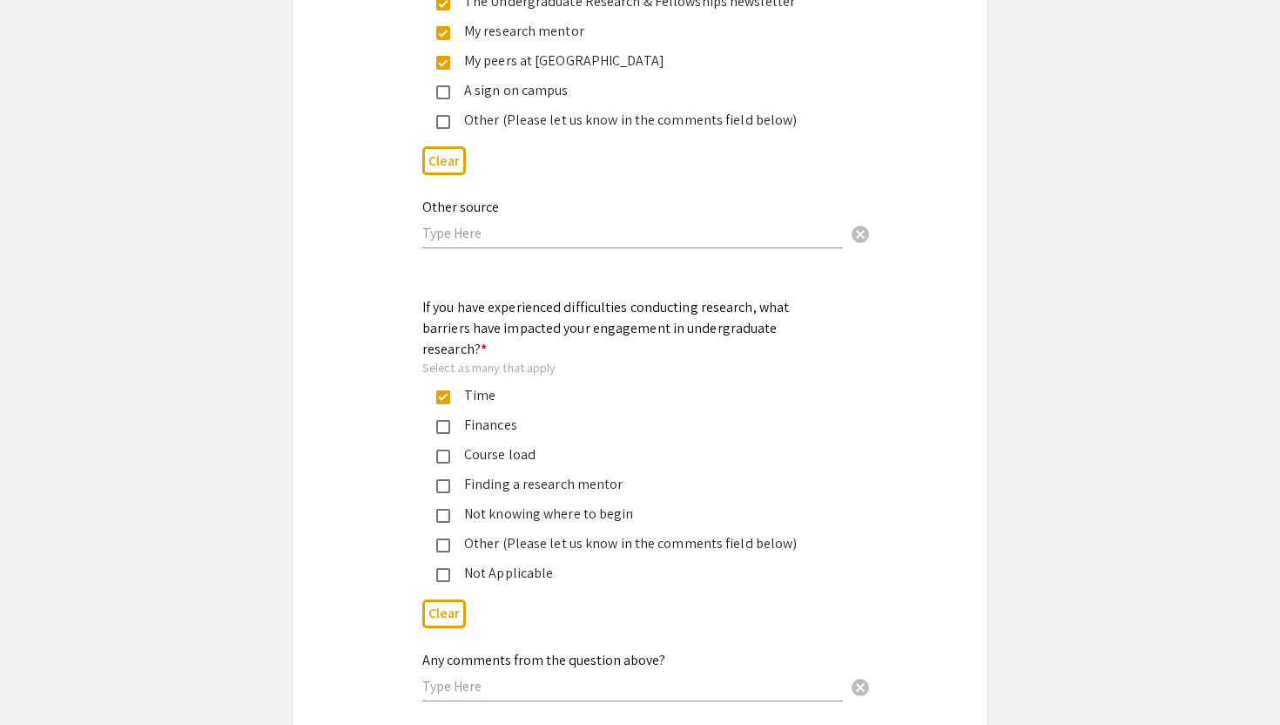
click at [436, 420] on mat-pseudo-checkbox at bounding box center [443, 427] width 14 height 14
click at [442, 449] on mat-pseudo-checkbox at bounding box center [443, 456] width 14 height 14
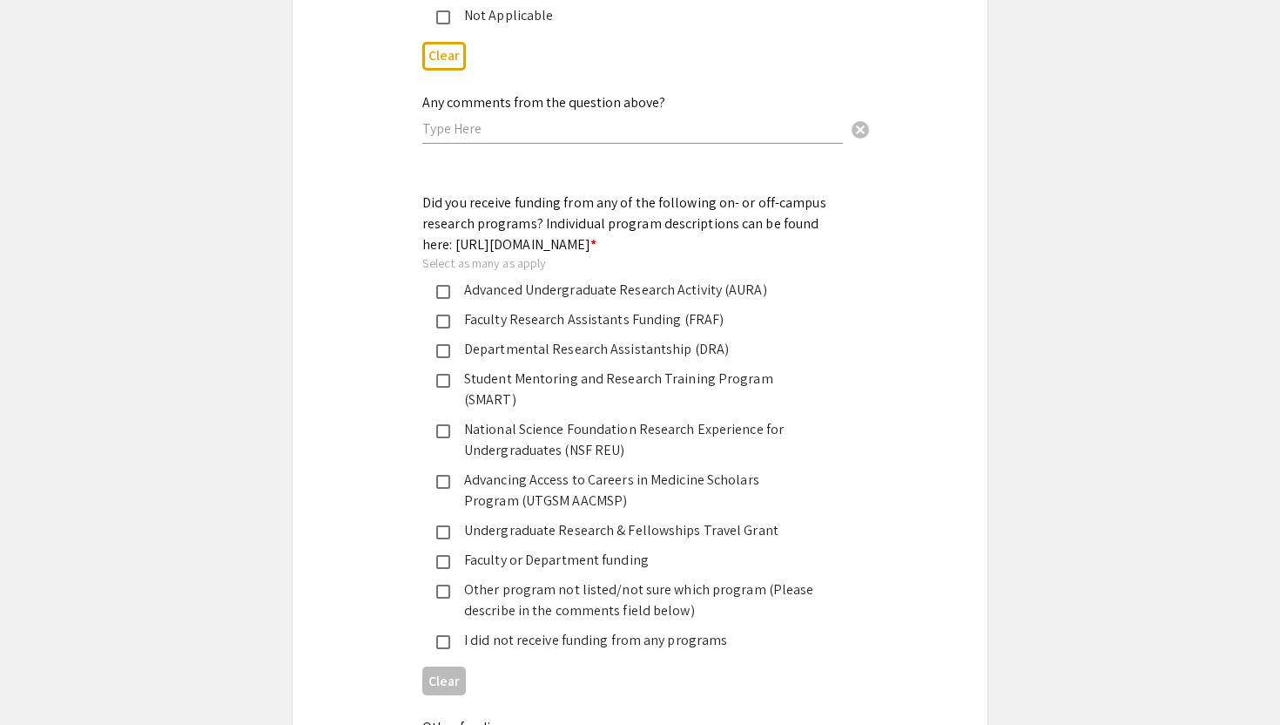
scroll to position [2417, 0]
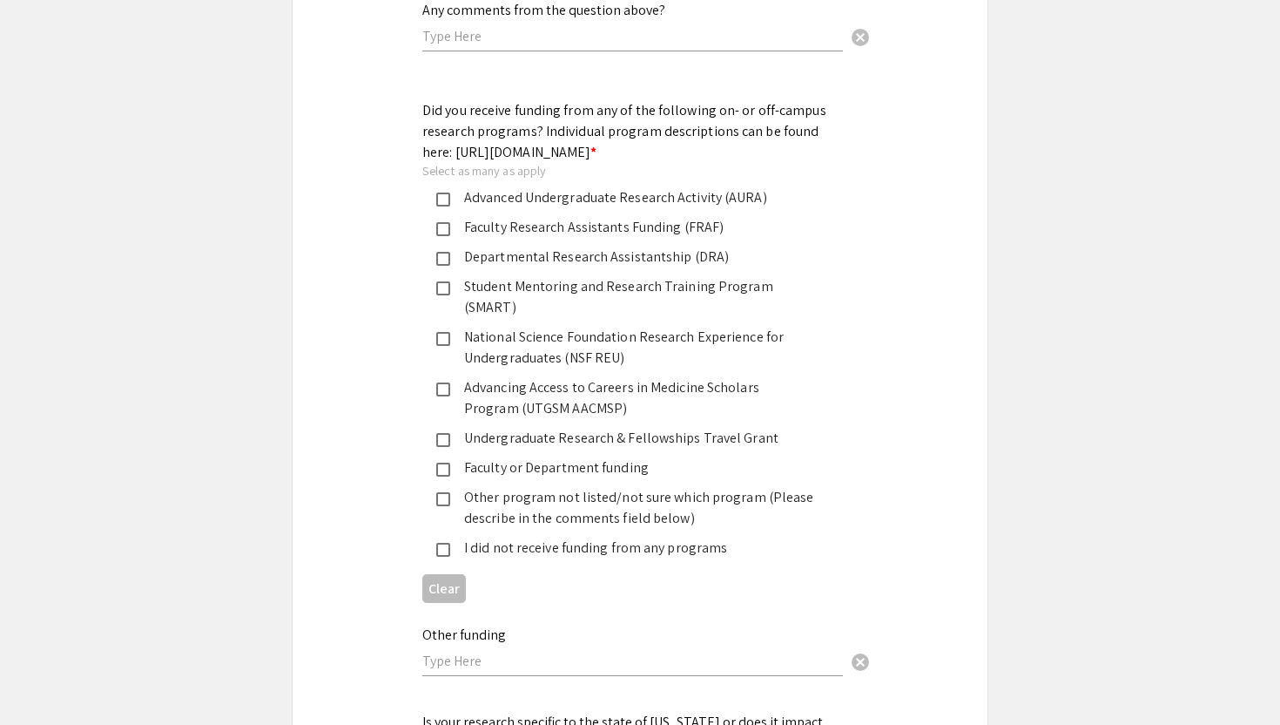
click at [516, 537] on div "I did not receive funding from any programs" at bounding box center [633, 547] width 366 height 21
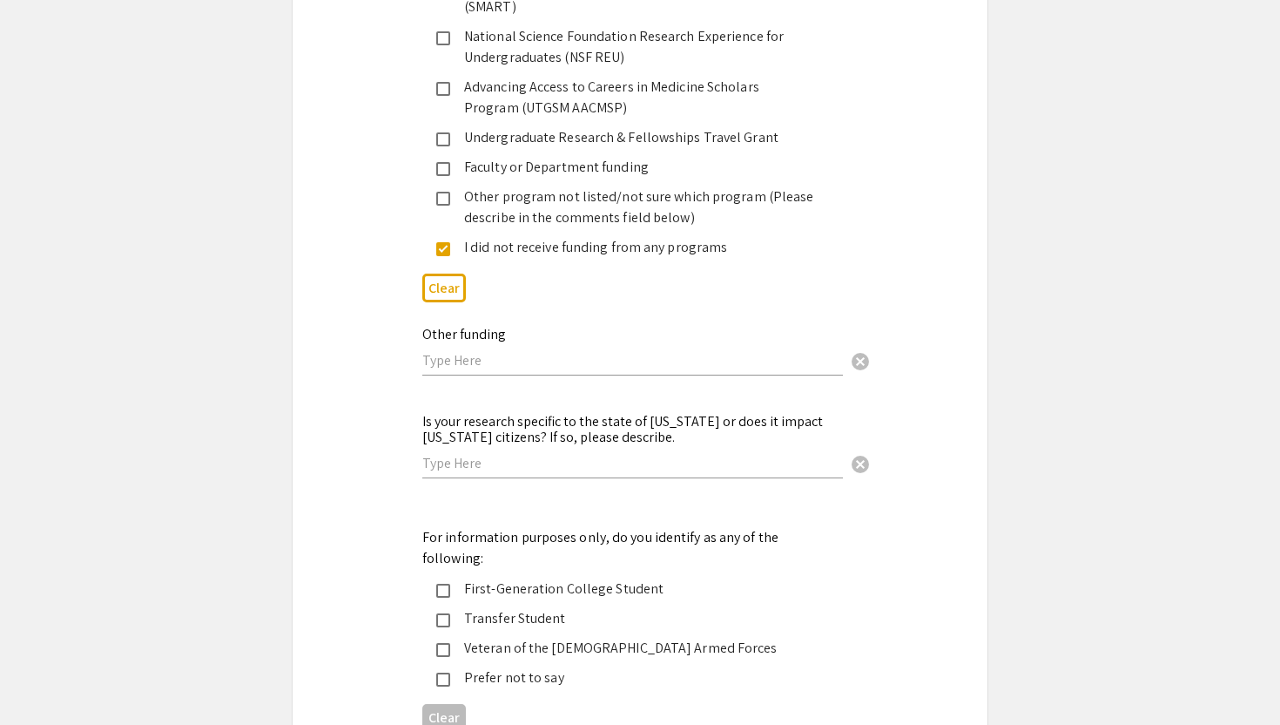
scroll to position [2720, 0]
click at [540, 452] on input "text" at bounding box center [632, 460] width 421 height 18
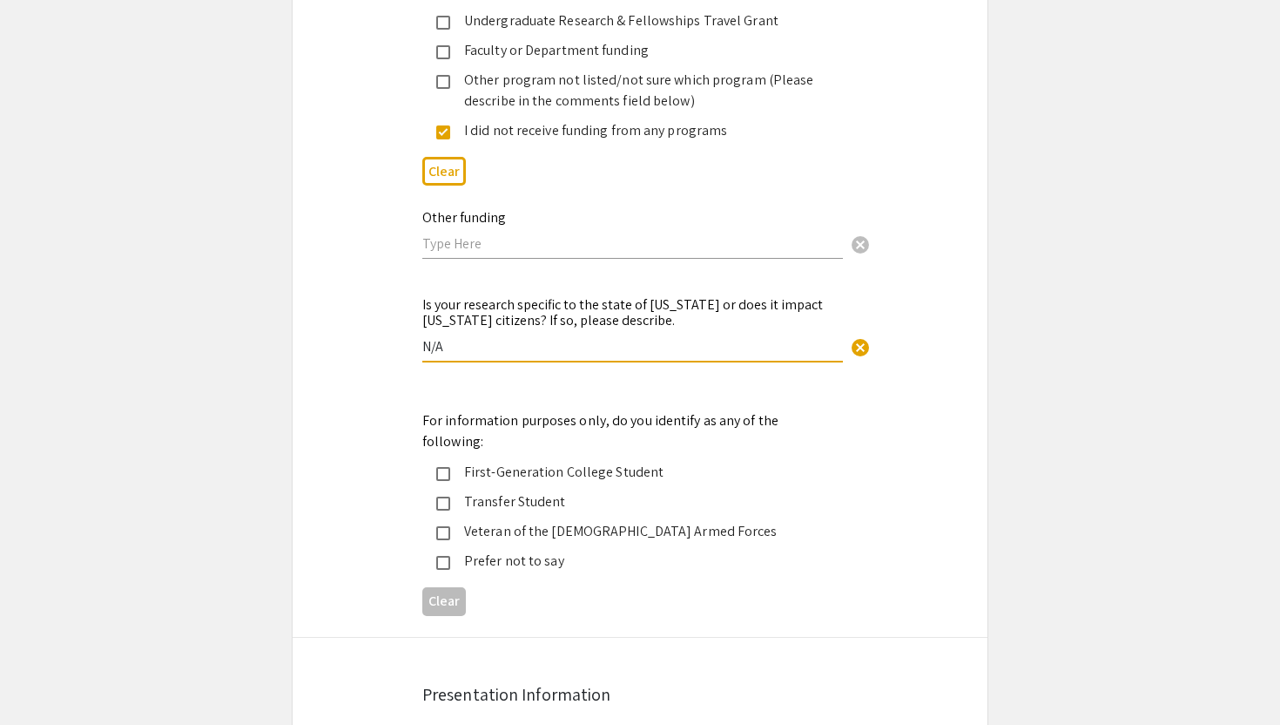
type input "N/A"
click at [584, 462] on div "First-Generation College Student" at bounding box center [633, 472] width 366 height 21
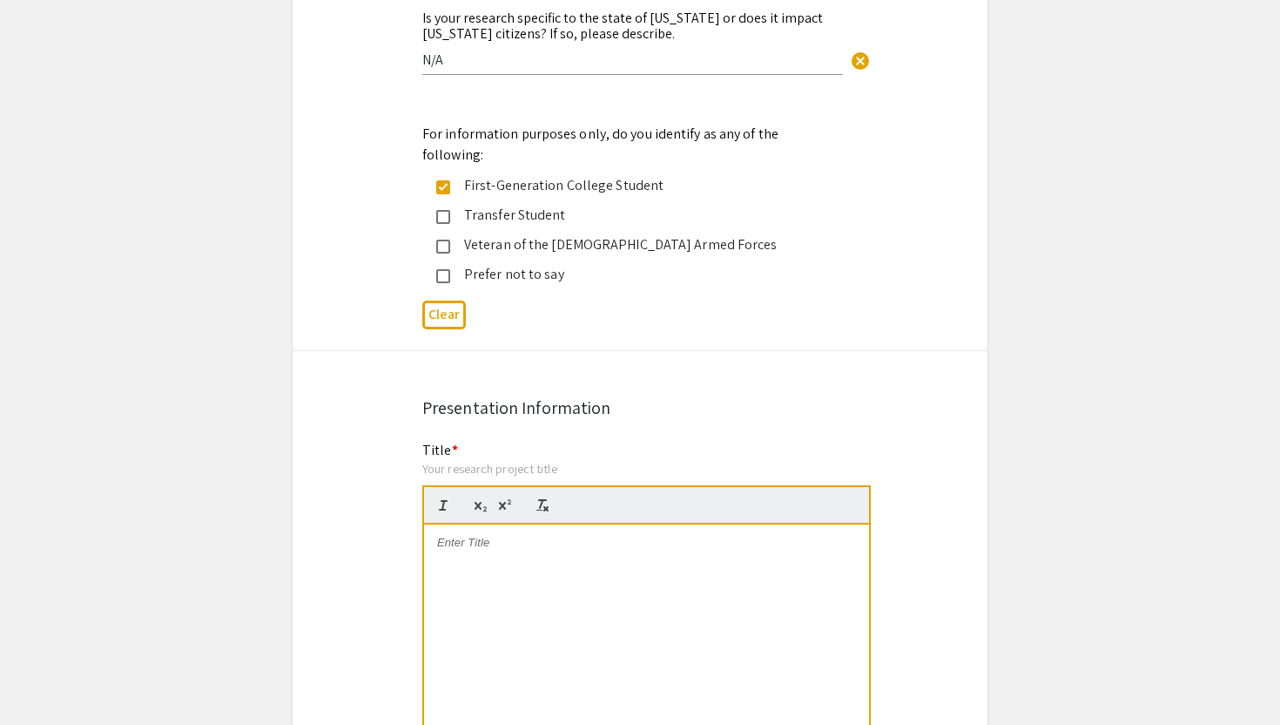
scroll to position [3239, 0]
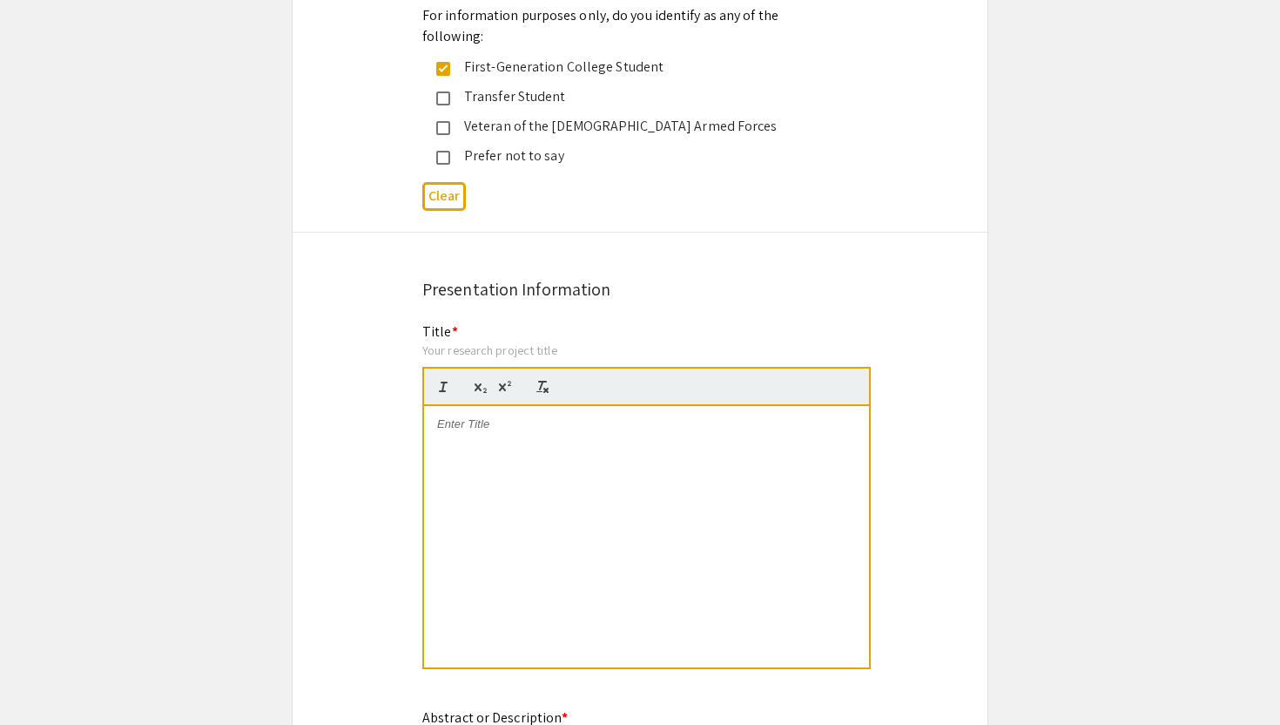
click at [562, 321] on div "Title * Your research project title" at bounding box center [646, 505] width 449 height 368
click at [526, 425] on div at bounding box center [646, 536] width 445 height 261
click at [541, 472] on div at bounding box center [646, 536] width 445 height 261
drag, startPoint x: 658, startPoint y: 413, endPoint x: 400, endPoint y: 382, distance: 259.7
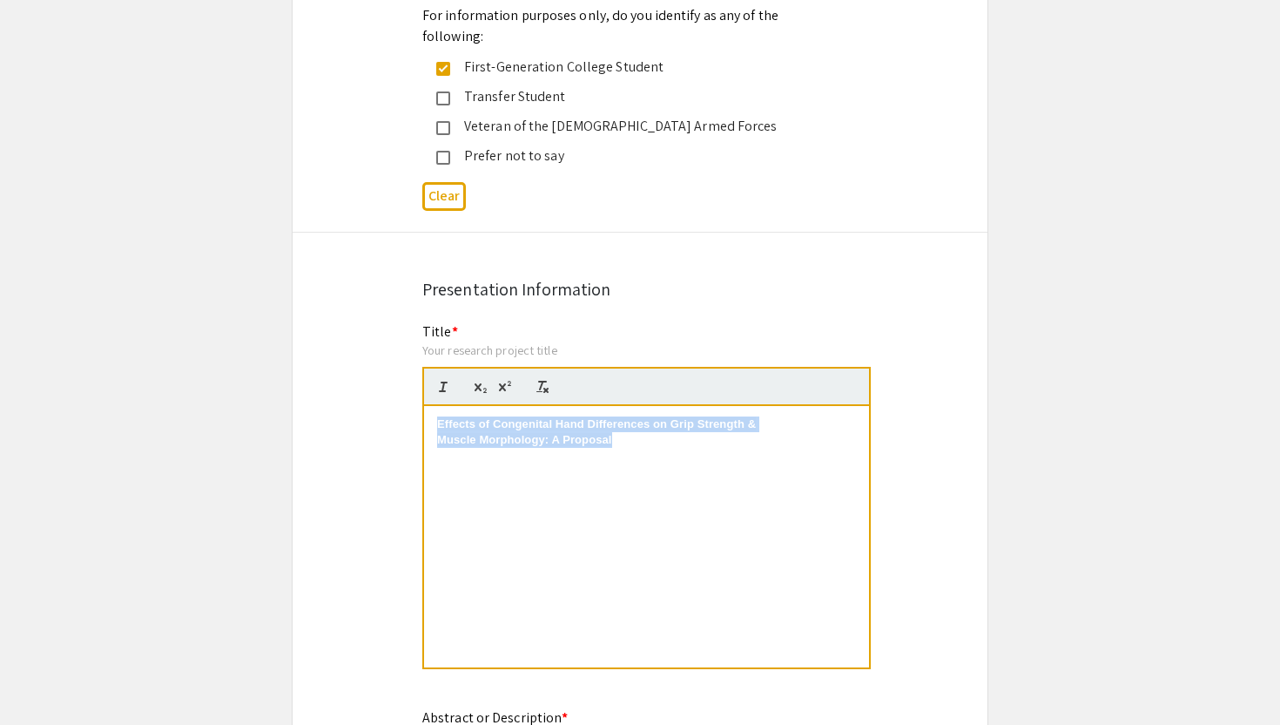
click at [647, 449] on p at bounding box center [646, 457] width 419 height 16
drag, startPoint x: 435, startPoint y: 437, endPoint x: 431, endPoint y: 379, distance: 58.5
click at [431, 406] on div "Effects of Congenital Hand Differences on Grip Strength & Muscle Morphology: A …" at bounding box center [646, 536] width 445 height 261
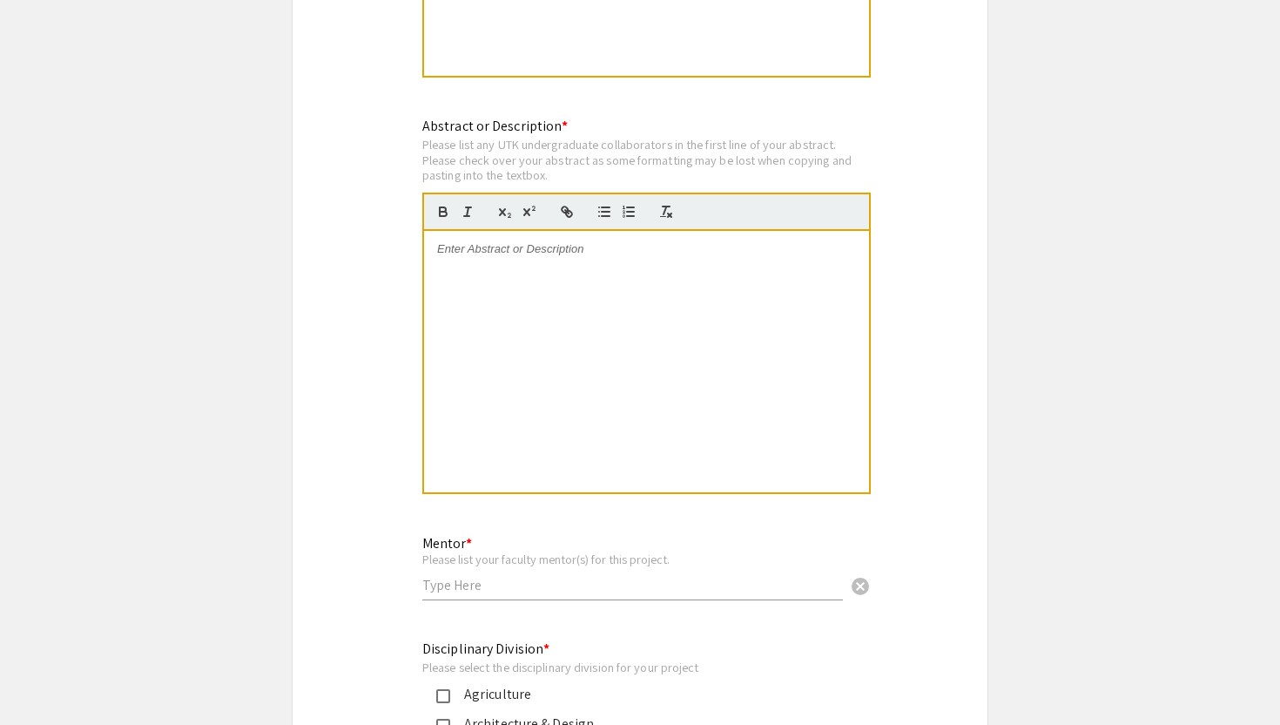
scroll to position [3817, 0]
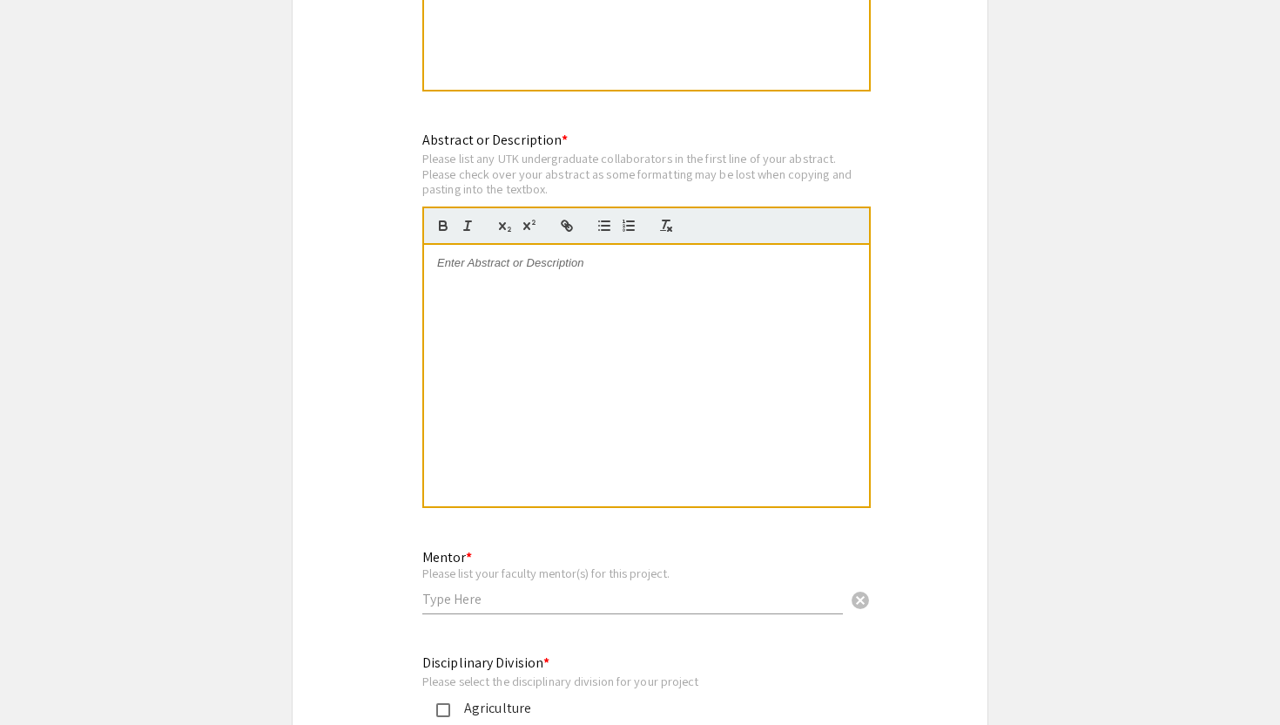
click at [723, 290] on div at bounding box center [646, 375] width 445 height 261
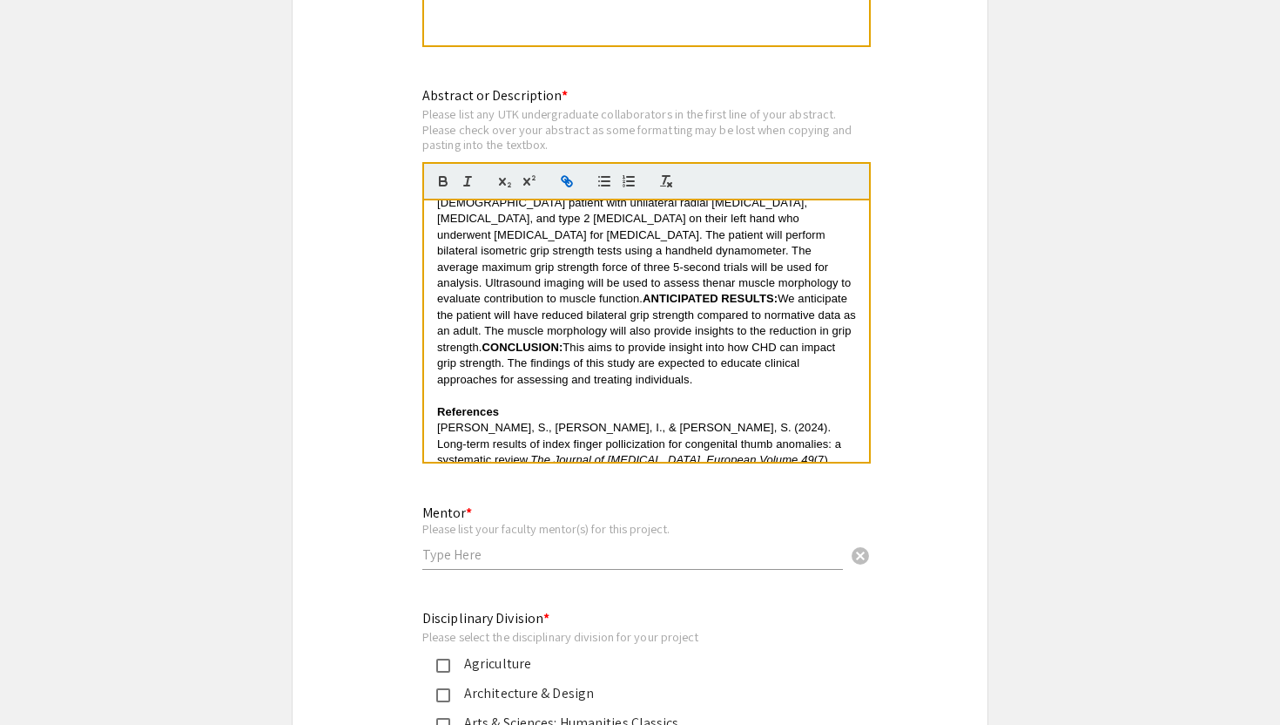
scroll to position [3868, 0]
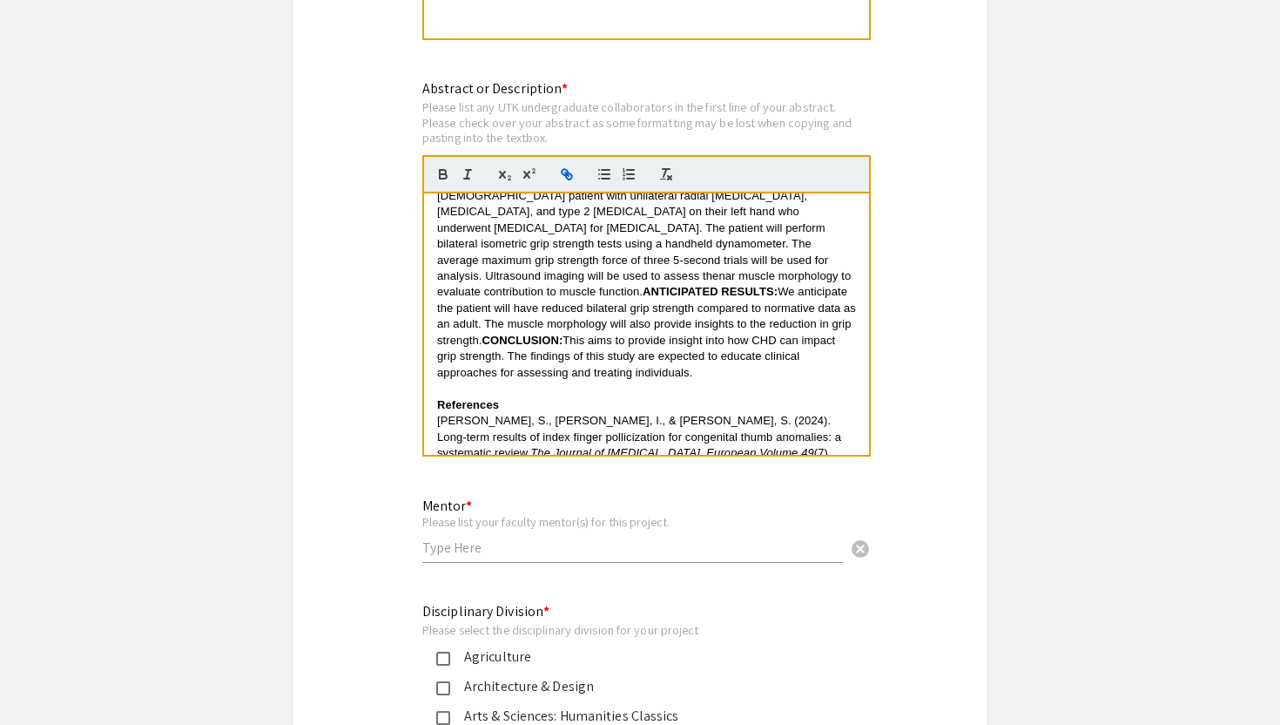
click at [641, 502] on div "Mentor * Please list your faculty mentor(s) for this project. cancel" at bounding box center [632, 521] width 421 height 81
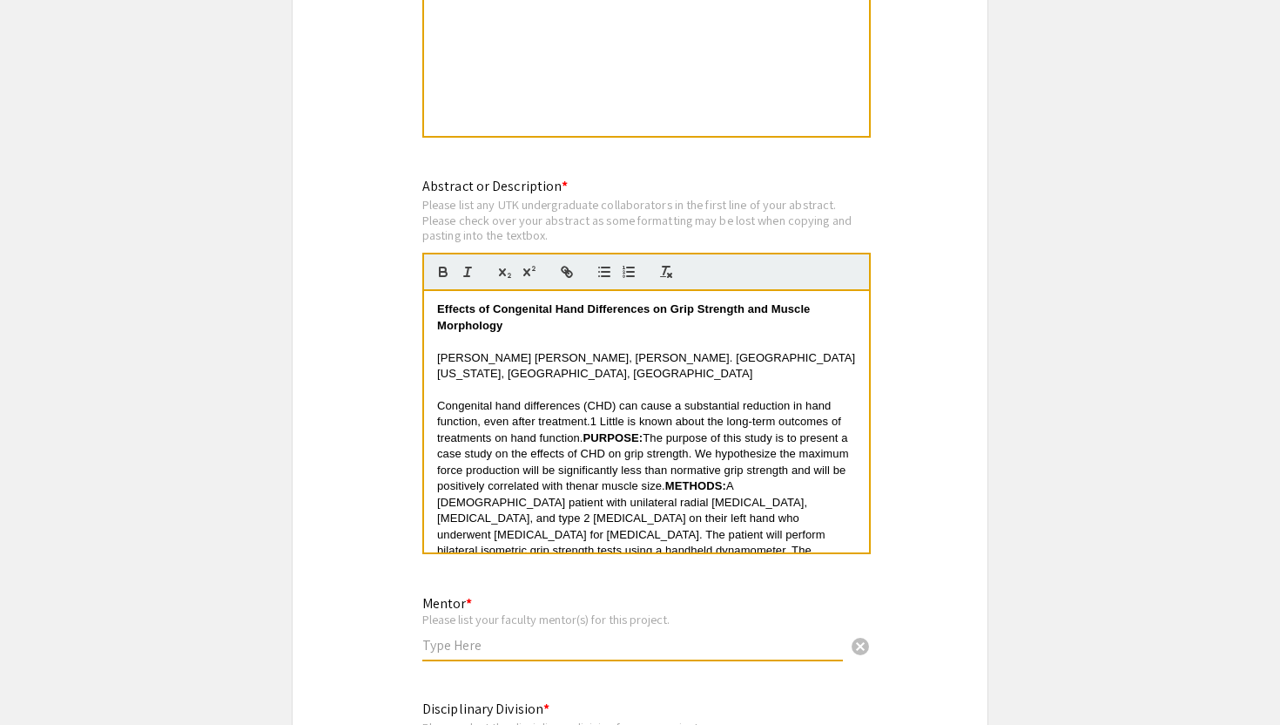
scroll to position [3764, 0]
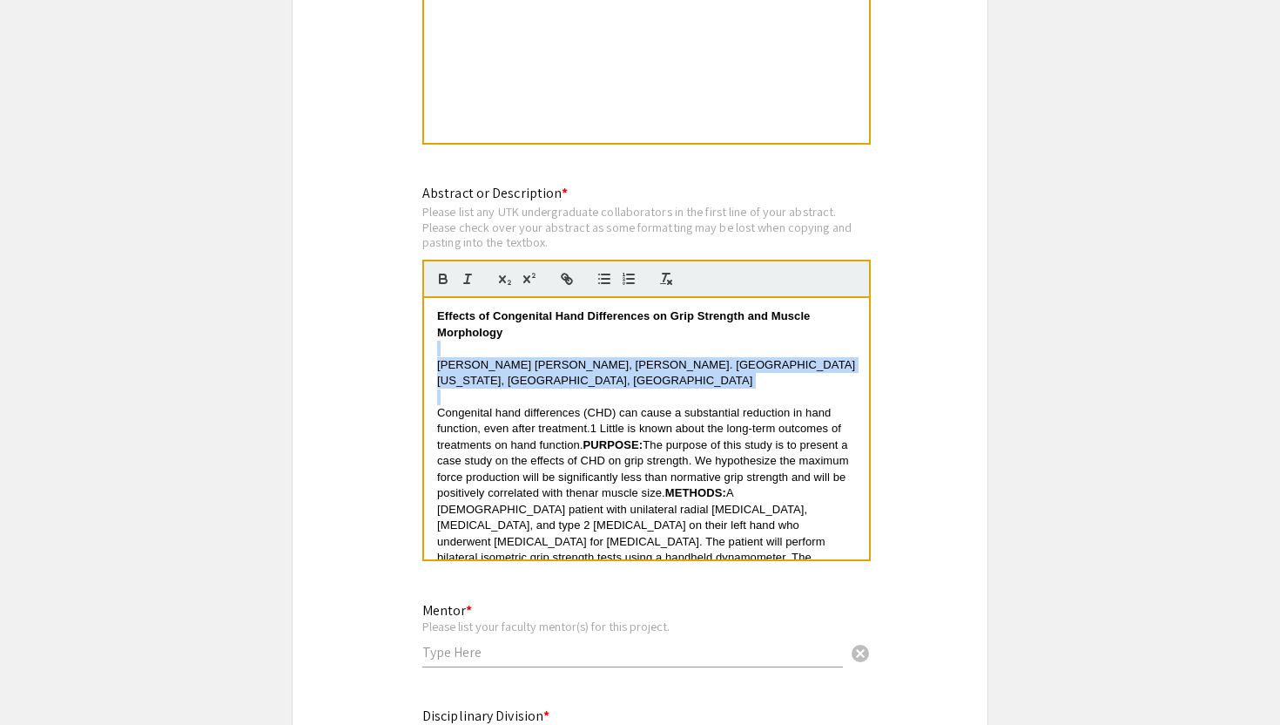
drag, startPoint x: 447, startPoint y: 352, endPoint x: 429, endPoint y: 321, distance: 35.1
click at [429, 321] on div "Effects of Congenital Hand Differences on Grip Strength and Muscle Morphology T…" at bounding box center [646, 428] width 445 height 261
click at [473, 358] on span "Taylor Q. Mink, Rachel L. Tatarski. University of Tennessee, Knoxville, TN" at bounding box center [646, 372] width 418 height 29
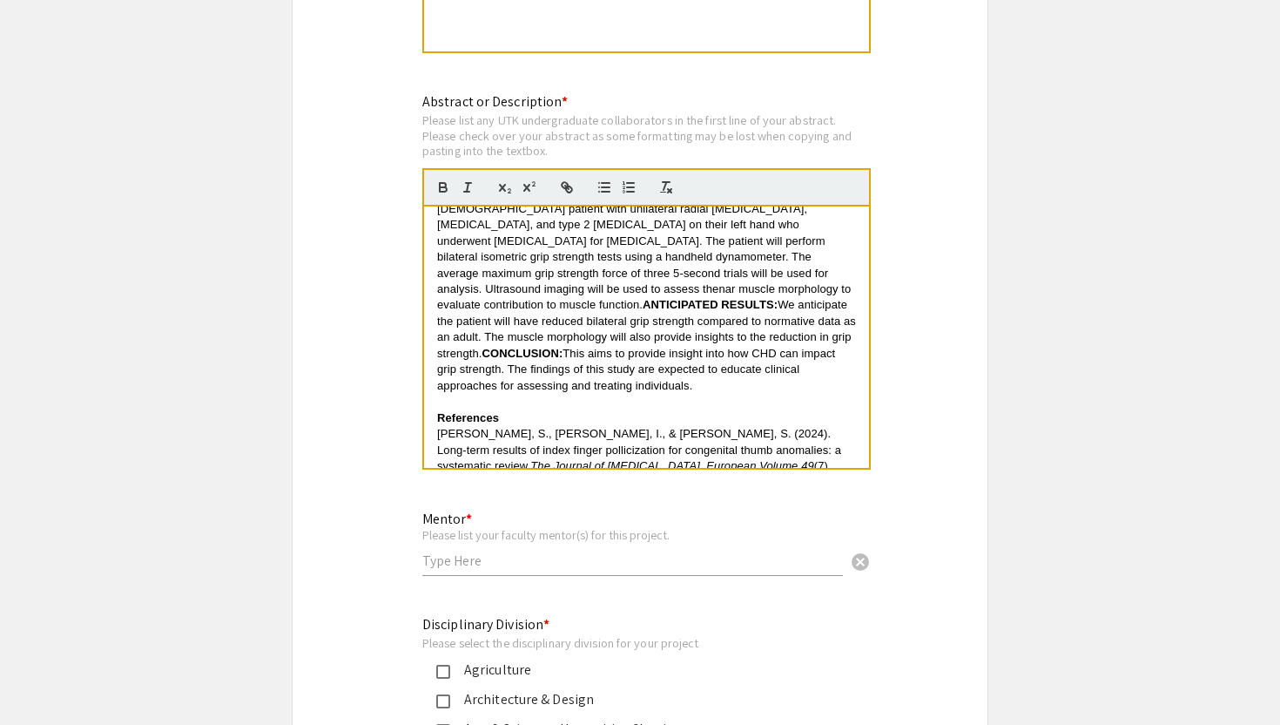
scroll to position [3916, 0]
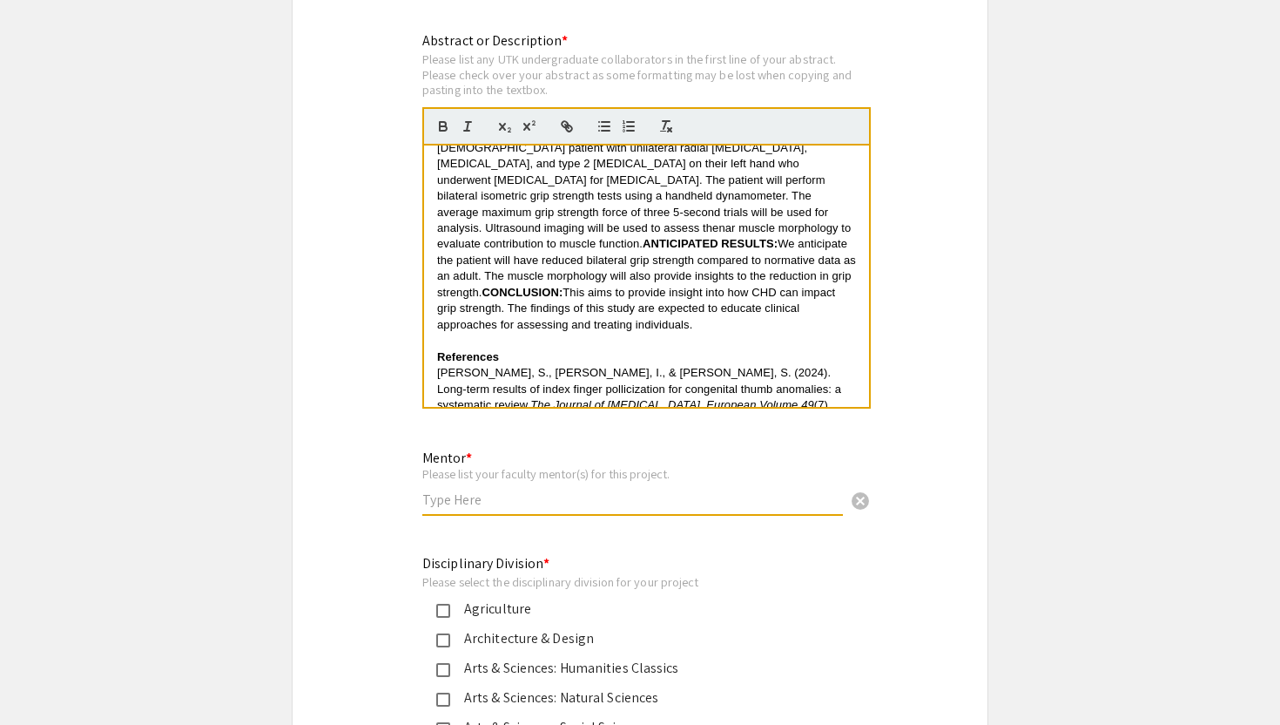
click at [495, 490] on input "text" at bounding box center [632, 499] width 421 height 18
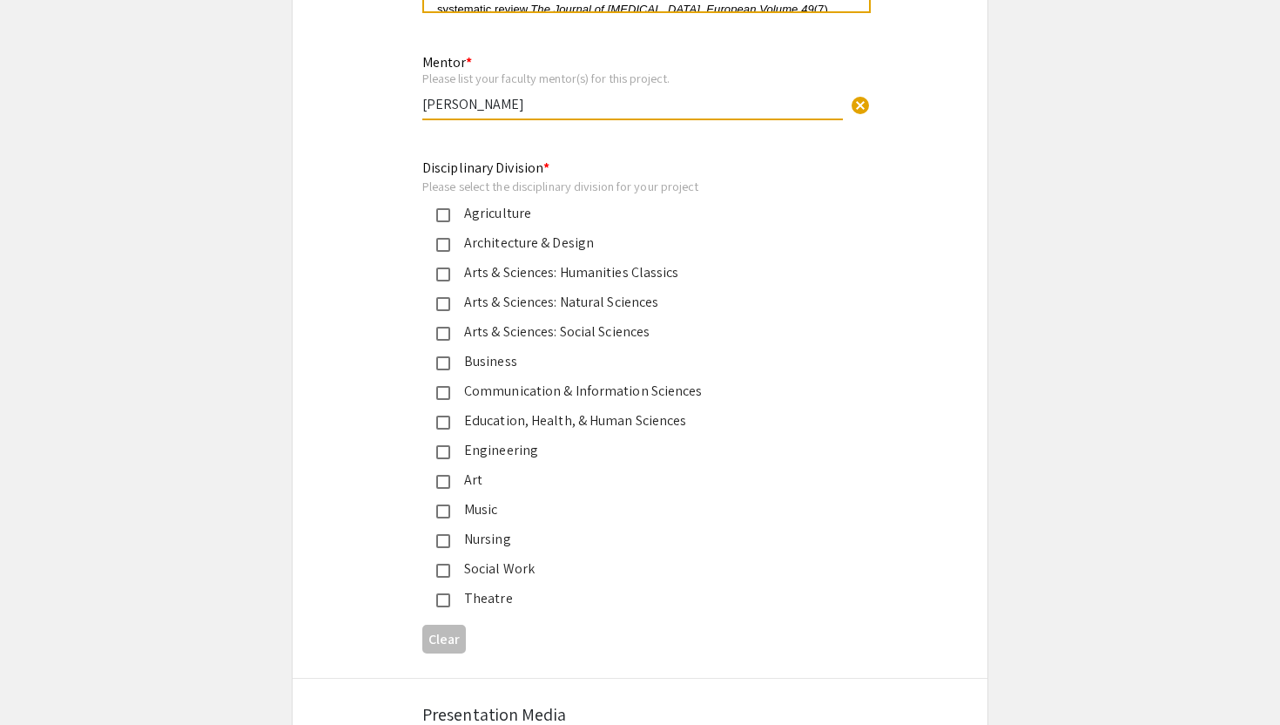
type input "Dr. Rachel Tatarski"
click at [562, 410] on div "Education, Health, & Human Sciences" at bounding box center [633, 420] width 366 height 21
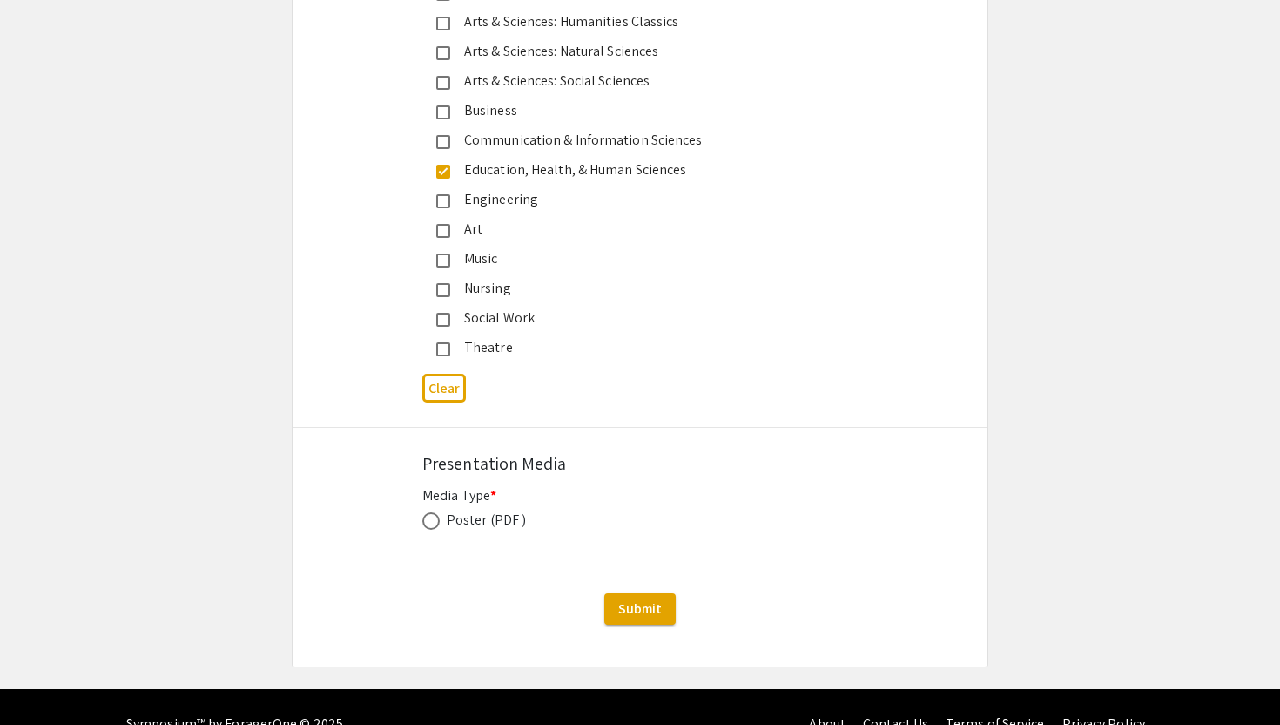
scroll to position [4562, 0]
click at [476, 510] on div "Poster (PDF )" at bounding box center [486, 520] width 79 height 21
click at [436, 512] on span at bounding box center [430, 520] width 17 height 17
click at [436, 512] on input "radio" at bounding box center [430, 520] width 17 height 17
radio input "true"
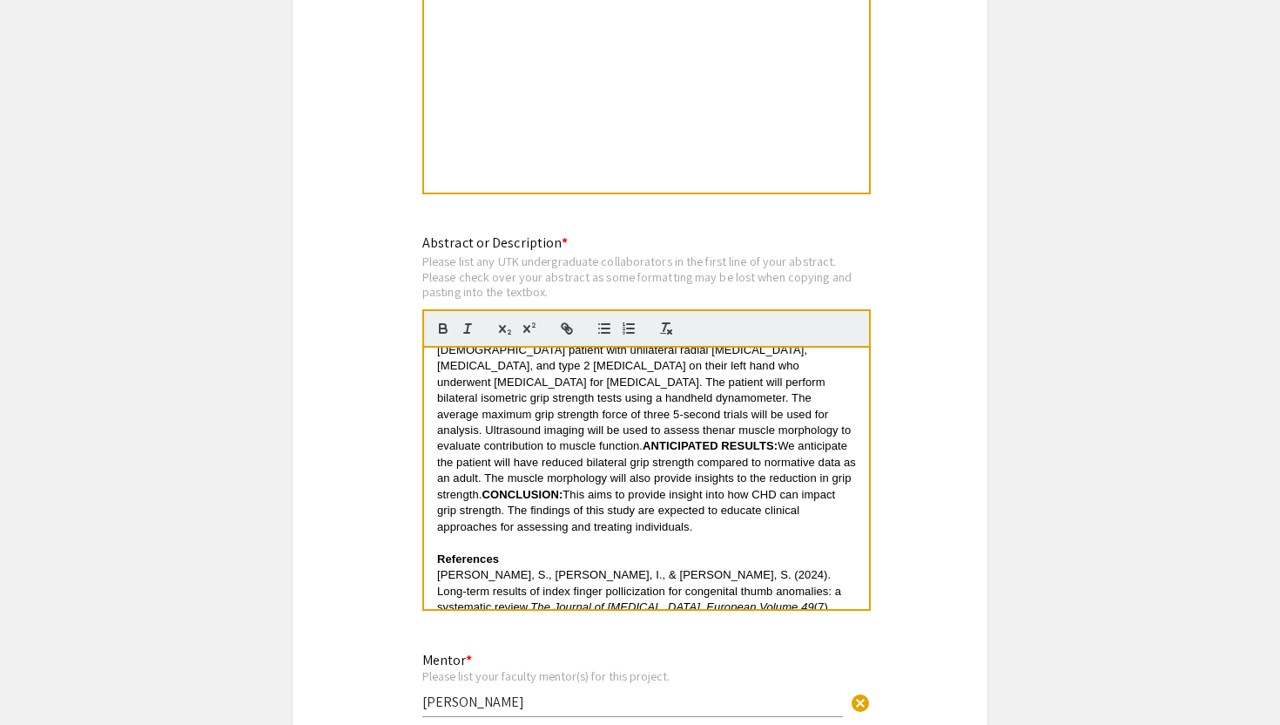
scroll to position [3535, 0]
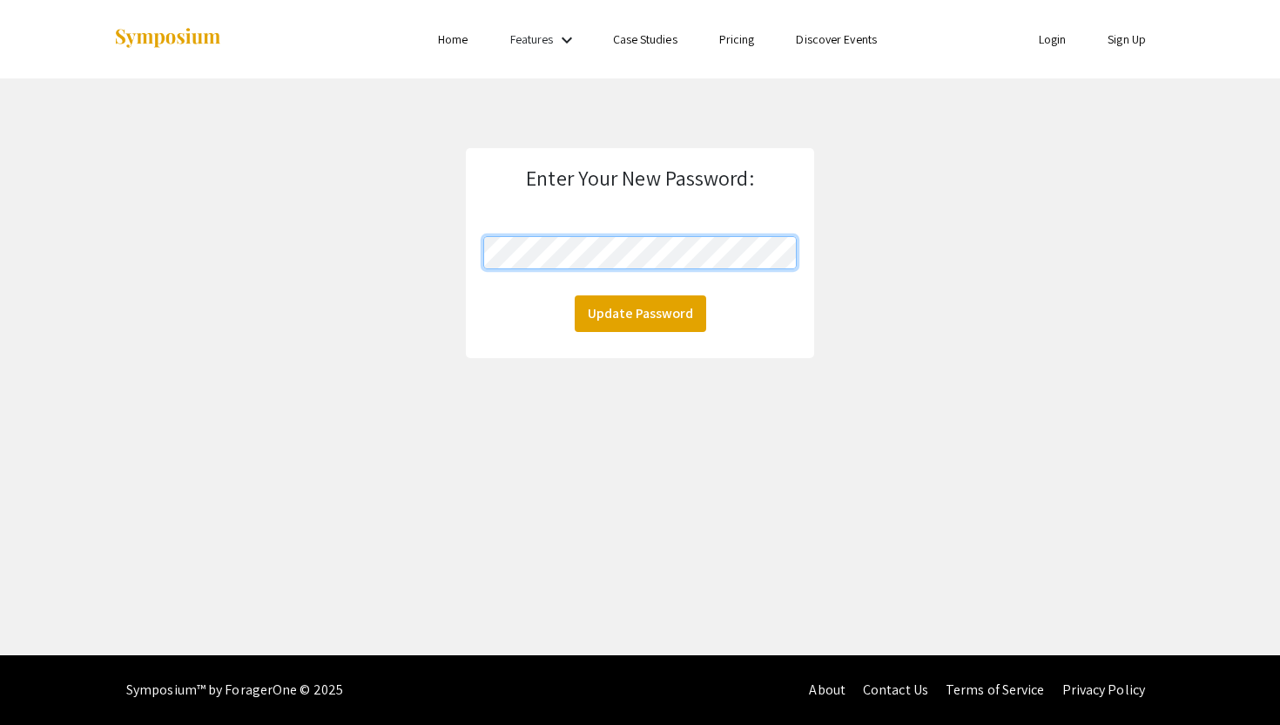
click button "Update Password" at bounding box center [641, 313] width 132 height 37
